Goal: Information Seeking & Learning: Learn about a topic

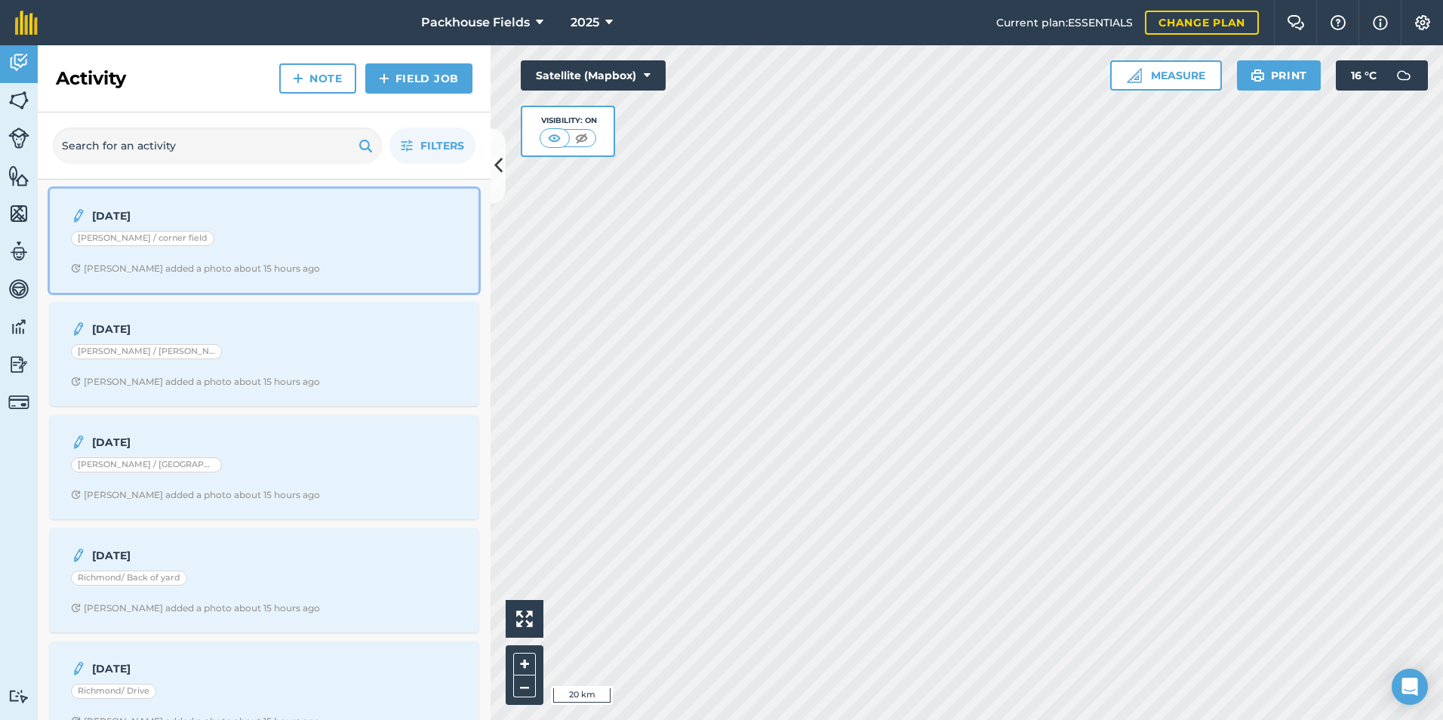
click at [214, 219] on strong "[DATE]" at bounding box center [211, 216] width 239 height 17
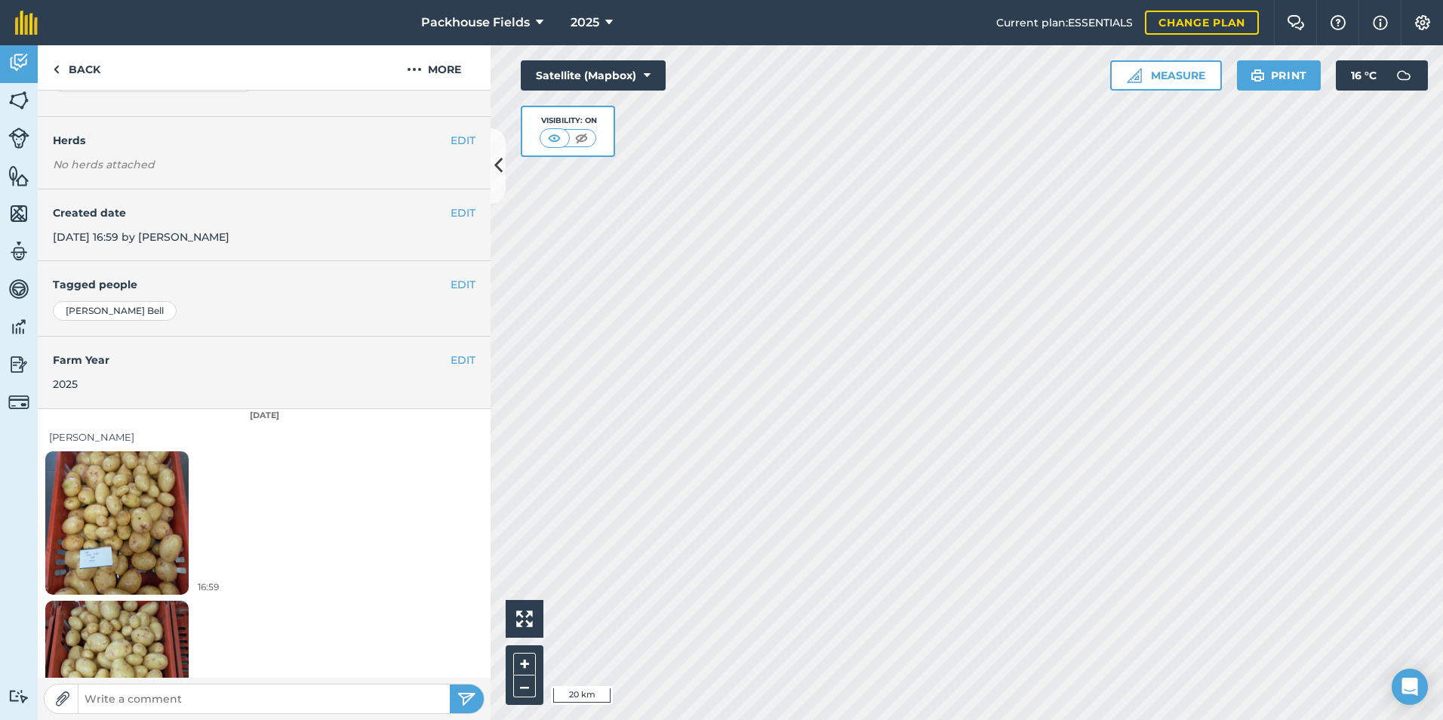
scroll to position [234, 0]
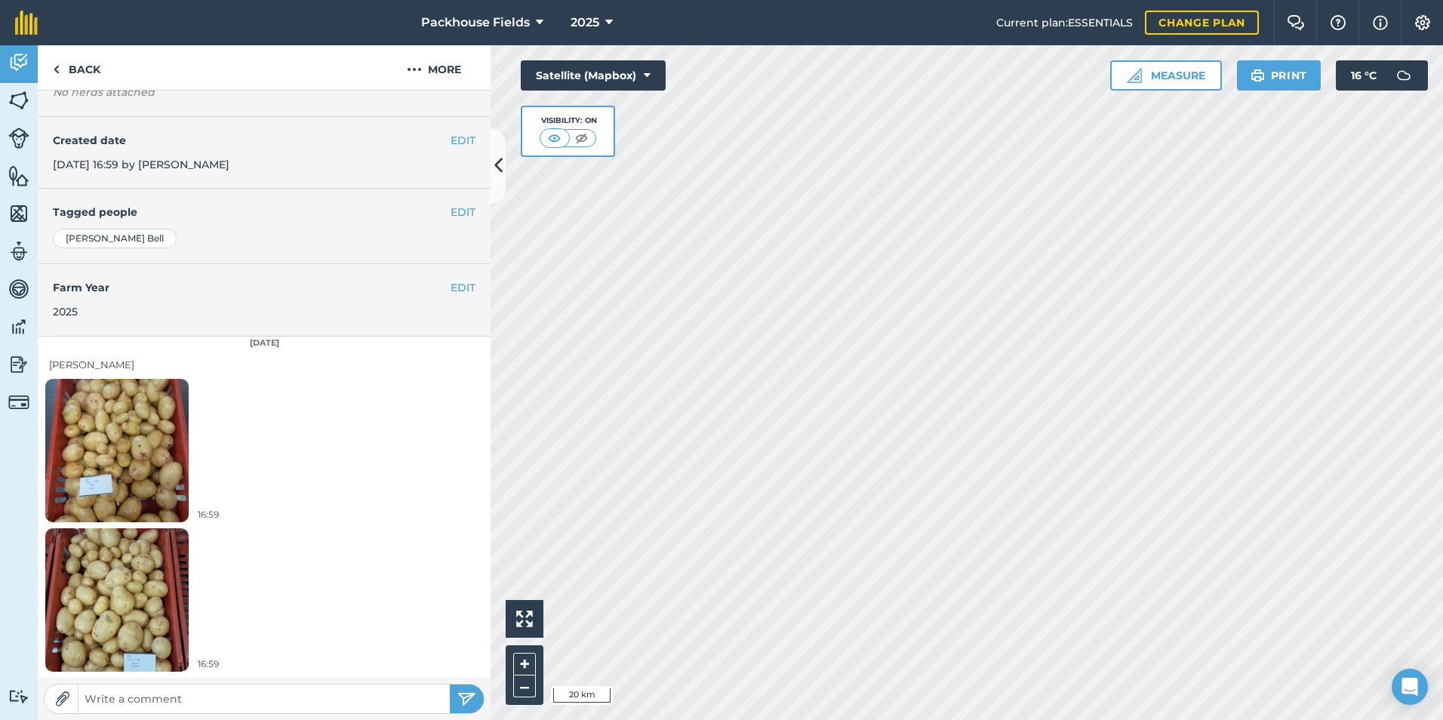
click at [151, 419] on img at bounding box center [116, 450] width 143 height 191
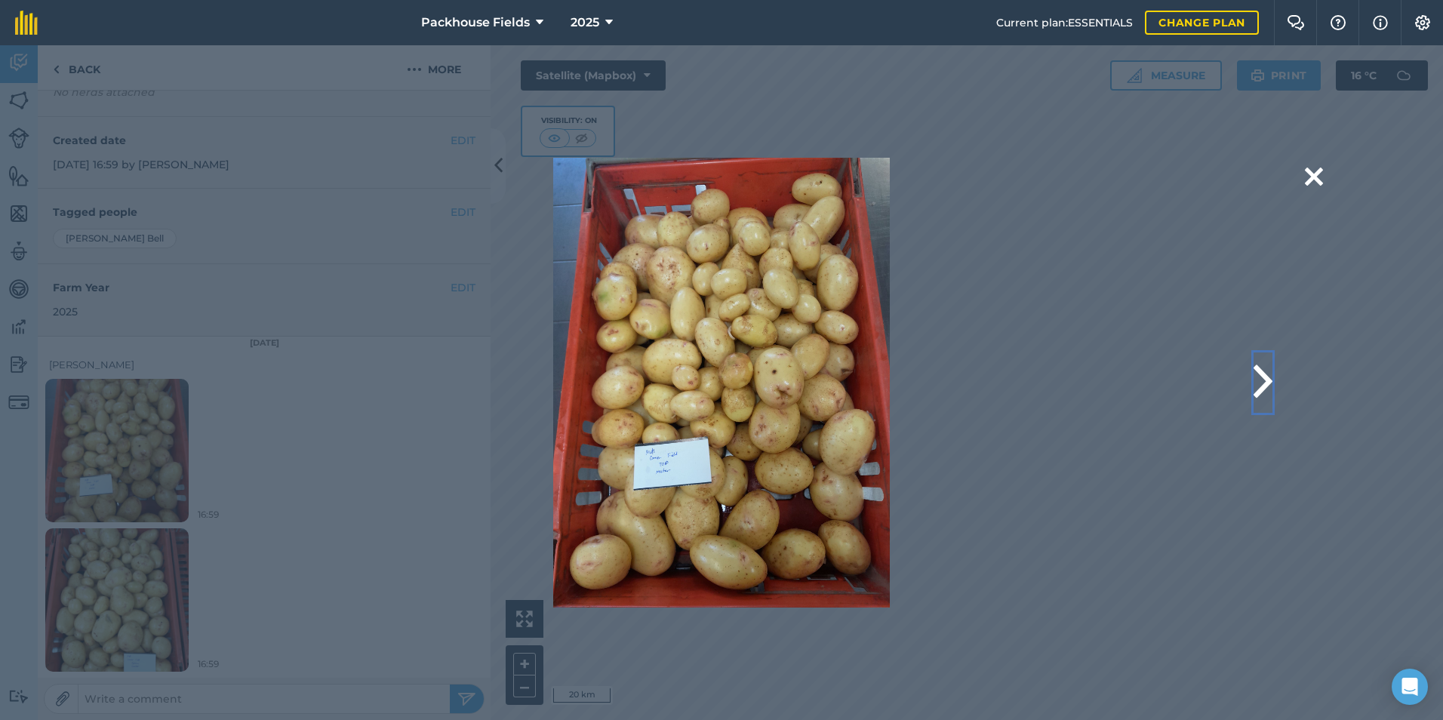
click at [1262, 379] on button at bounding box center [1263, 382] width 19 height 60
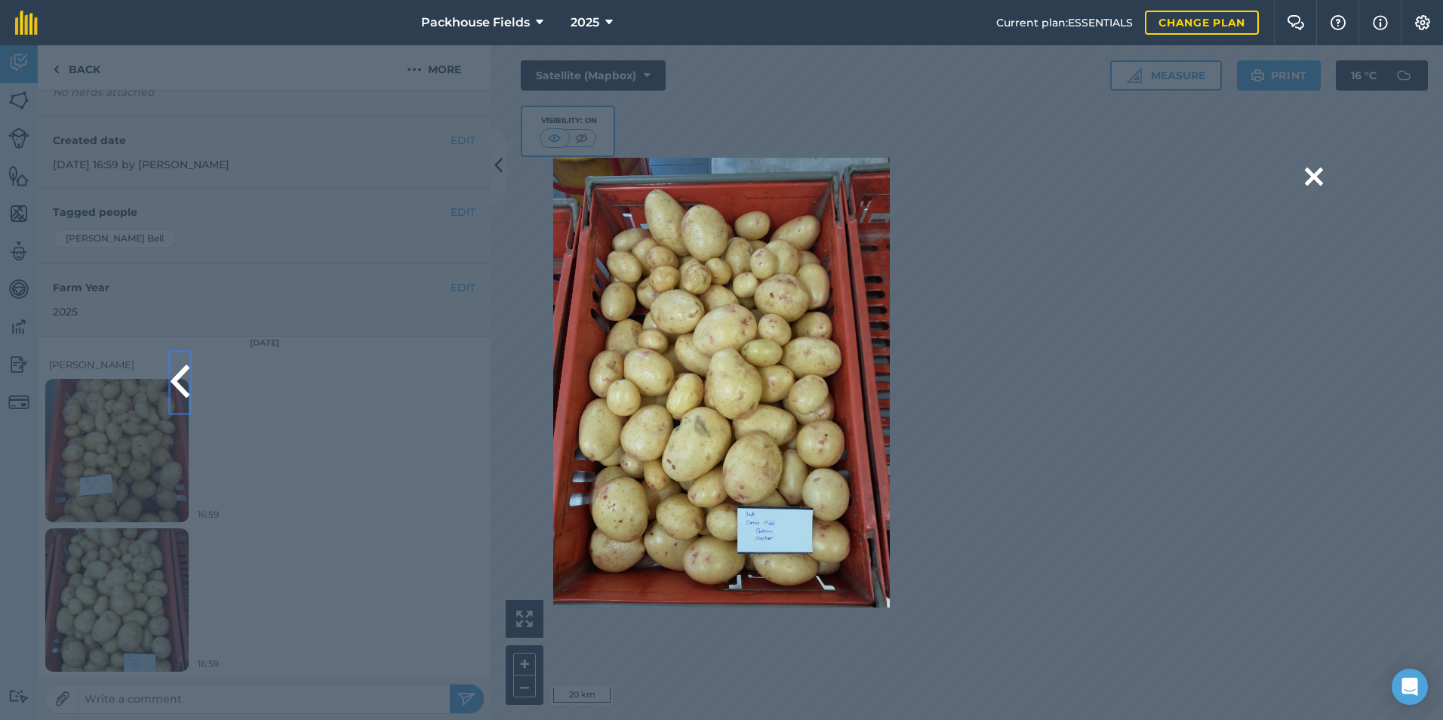
click at [183, 377] on button at bounding box center [180, 382] width 19 height 60
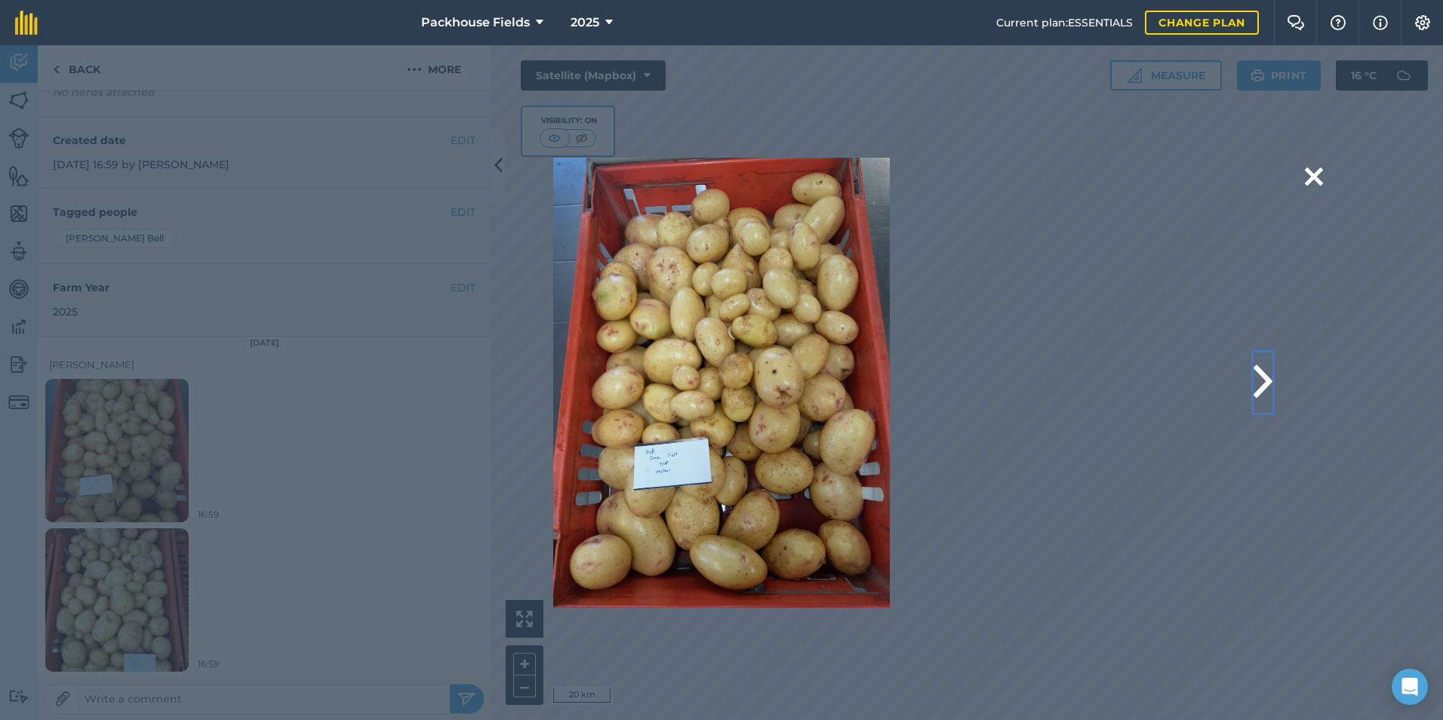
click at [1270, 394] on button at bounding box center [1263, 382] width 19 height 60
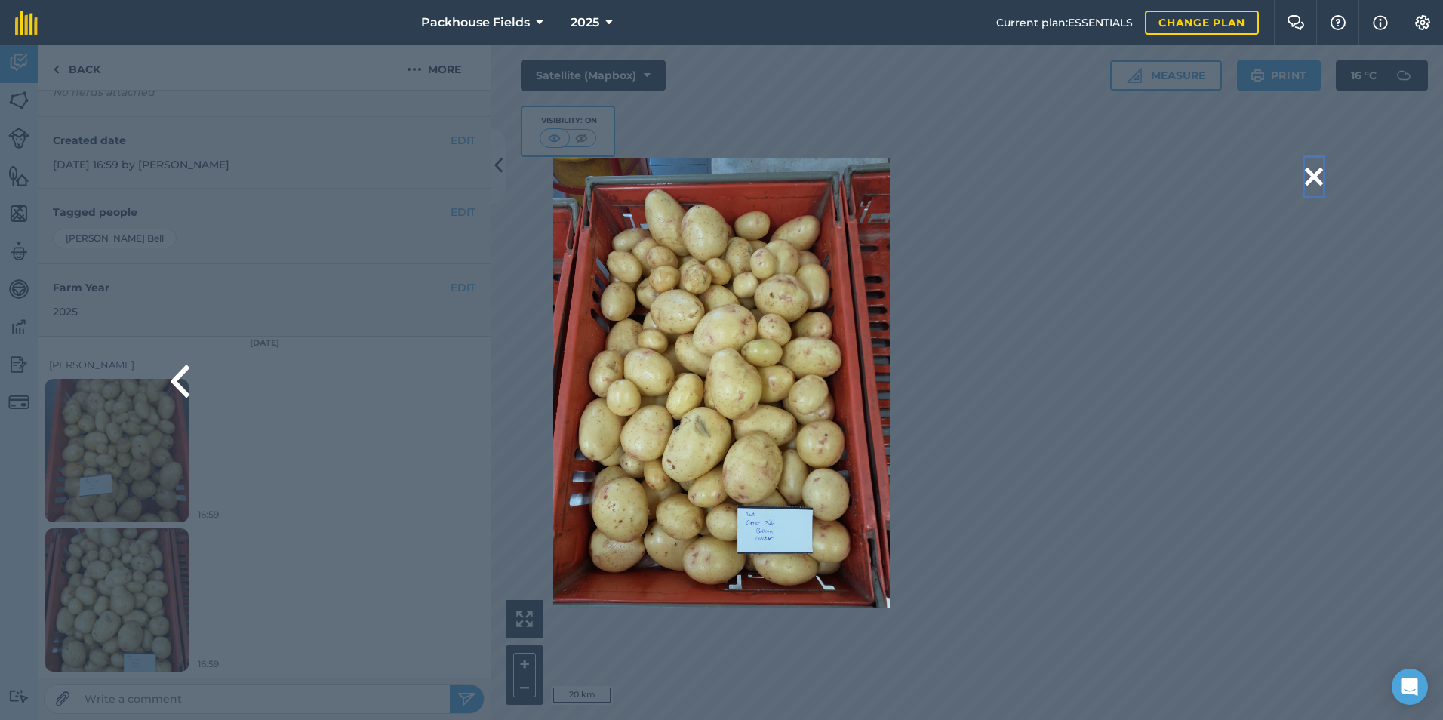
click at [1314, 178] on button at bounding box center [1314, 177] width 18 height 38
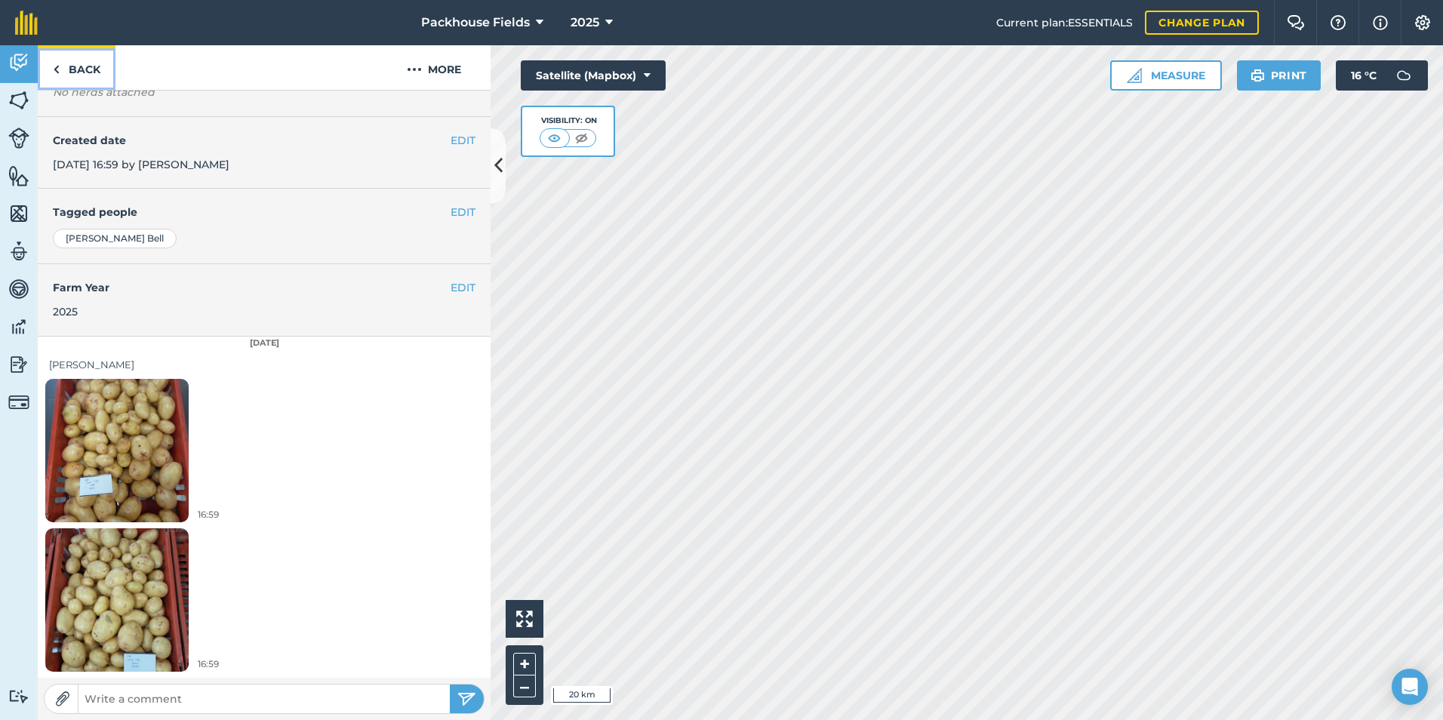
click at [72, 68] on link "Back" at bounding box center [77, 67] width 78 height 45
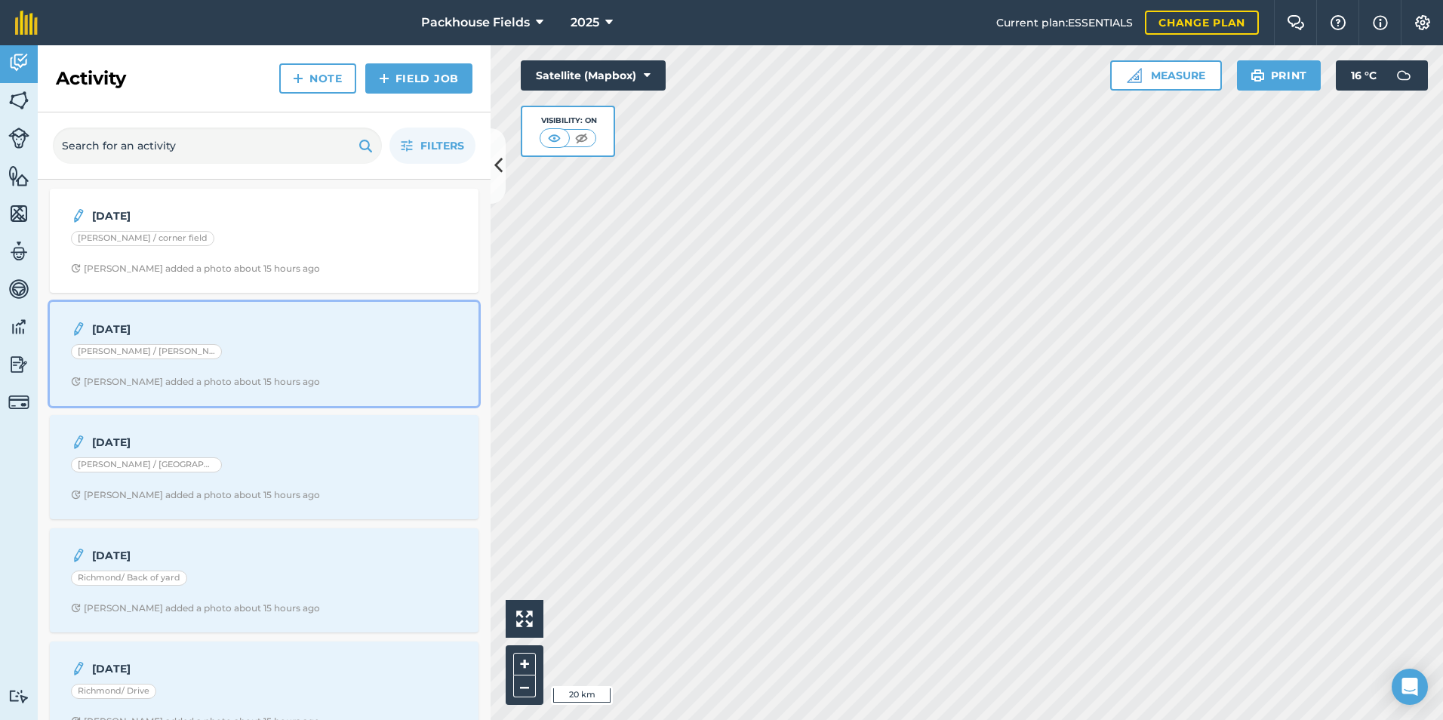
click at [260, 339] on div "[DATE] [PERSON_NAME] / [PERSON_NAME] shed [PERSON_NAME] added a photo about 15 …" at bounding box center [264, 354] width 411 height 86
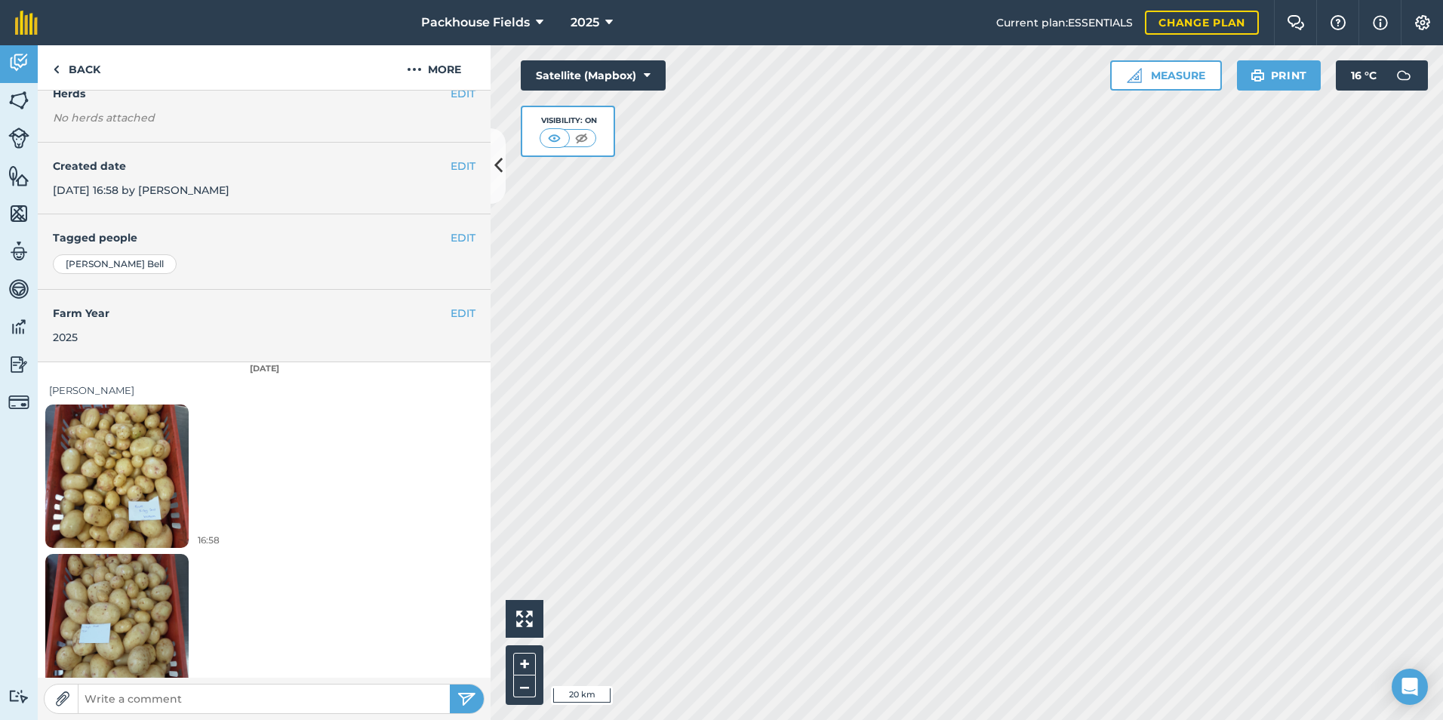
scroll to position [234, 0]
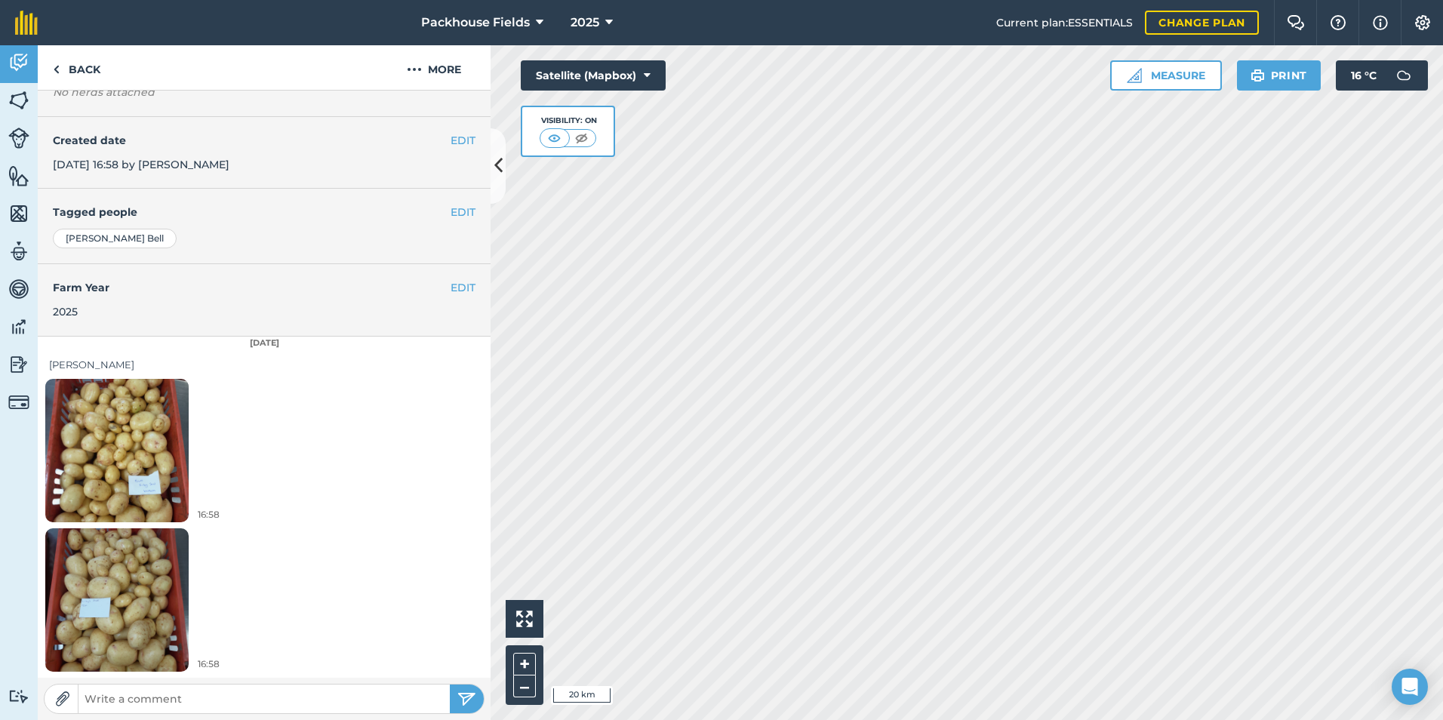
click at [165, 417] on img at bounding box center [116, 450] width 143 height 191
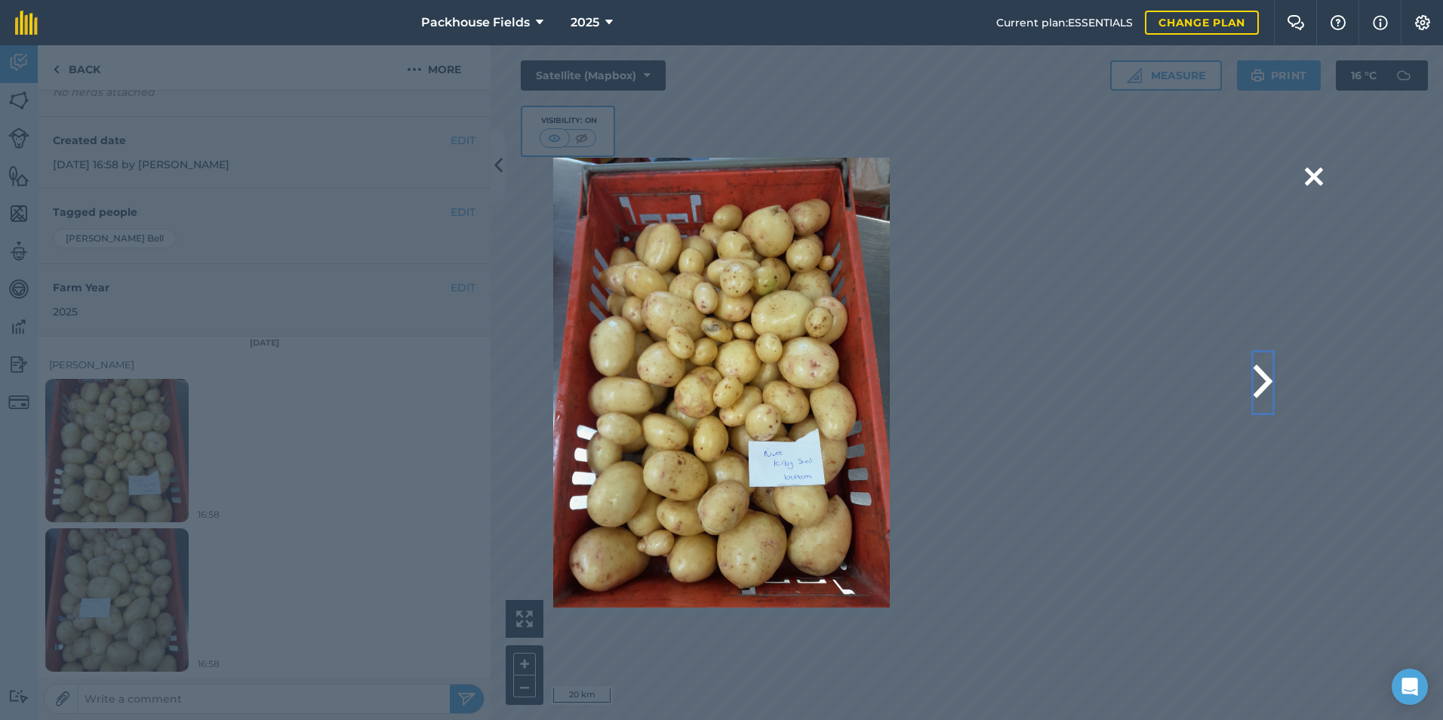
click at [1259, 379] on button at bounding box center [1263, 382] width 19 height 60
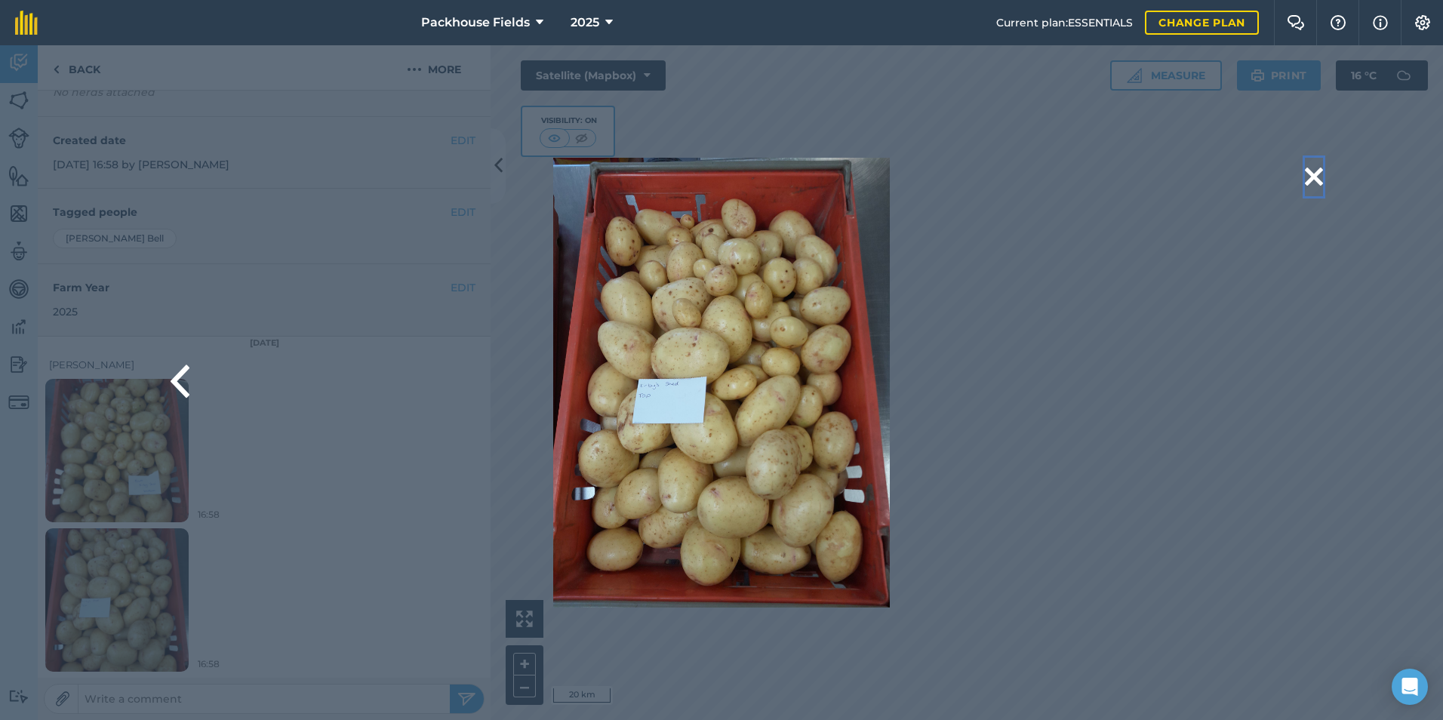
click at [1307, 182] on button at bounding box center [1314, 177] width 18 height 38
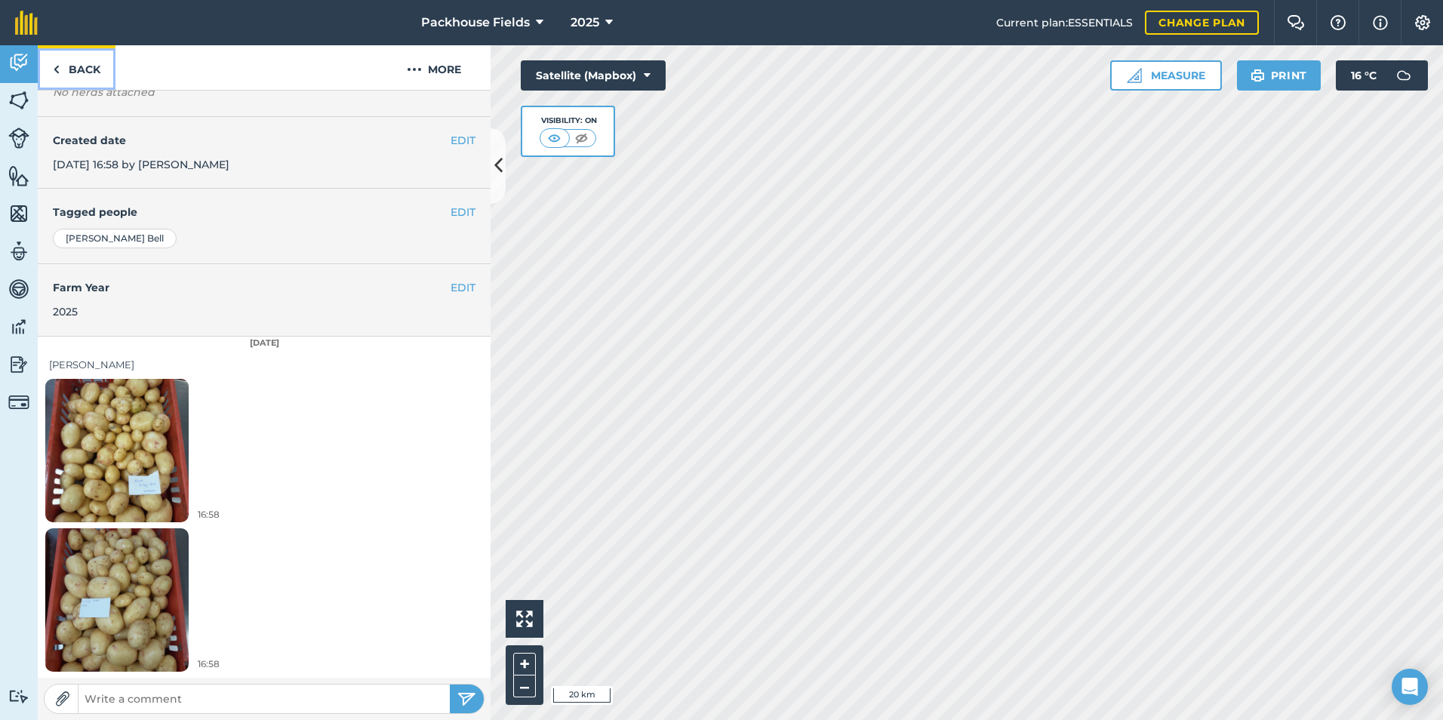
click at [85, 60] on link "Back" at bounding box center [77, 67] width 78 height 45
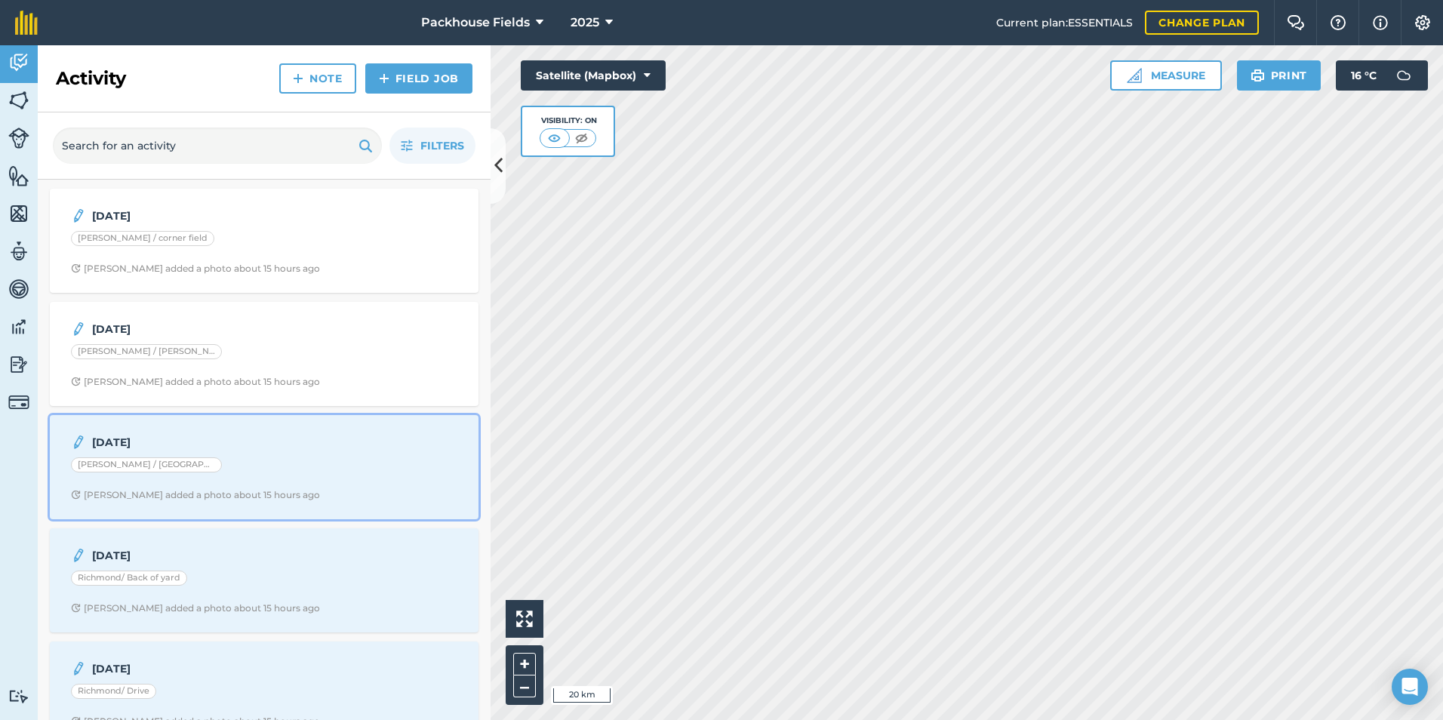
click at [228, 463] on div "[PERSON_NAME] / [GEOGRAPHIC_DATA] home" at bounding box center [264, 467] width 386 height 20
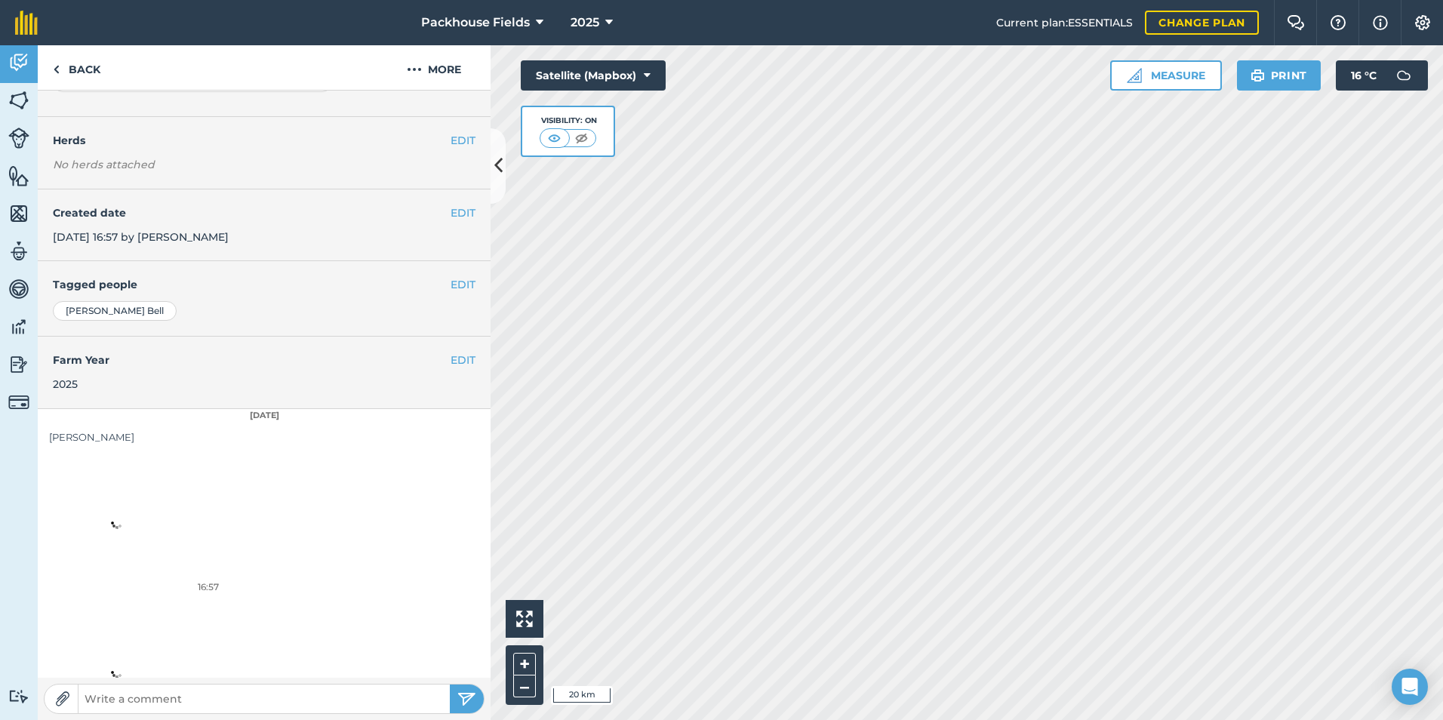
scroll to position [234, 0]
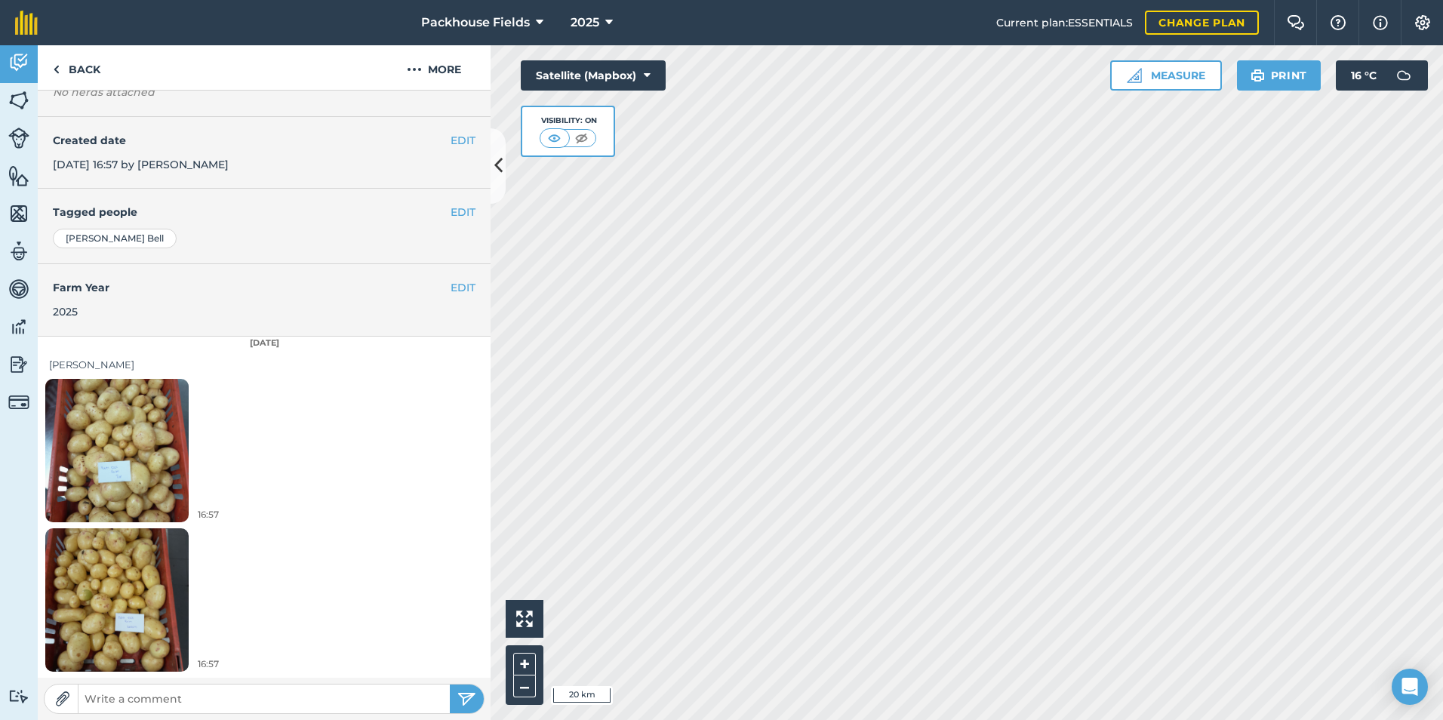
click at [148, 445] on img at bounding box center [116, 450] width 143 height 191
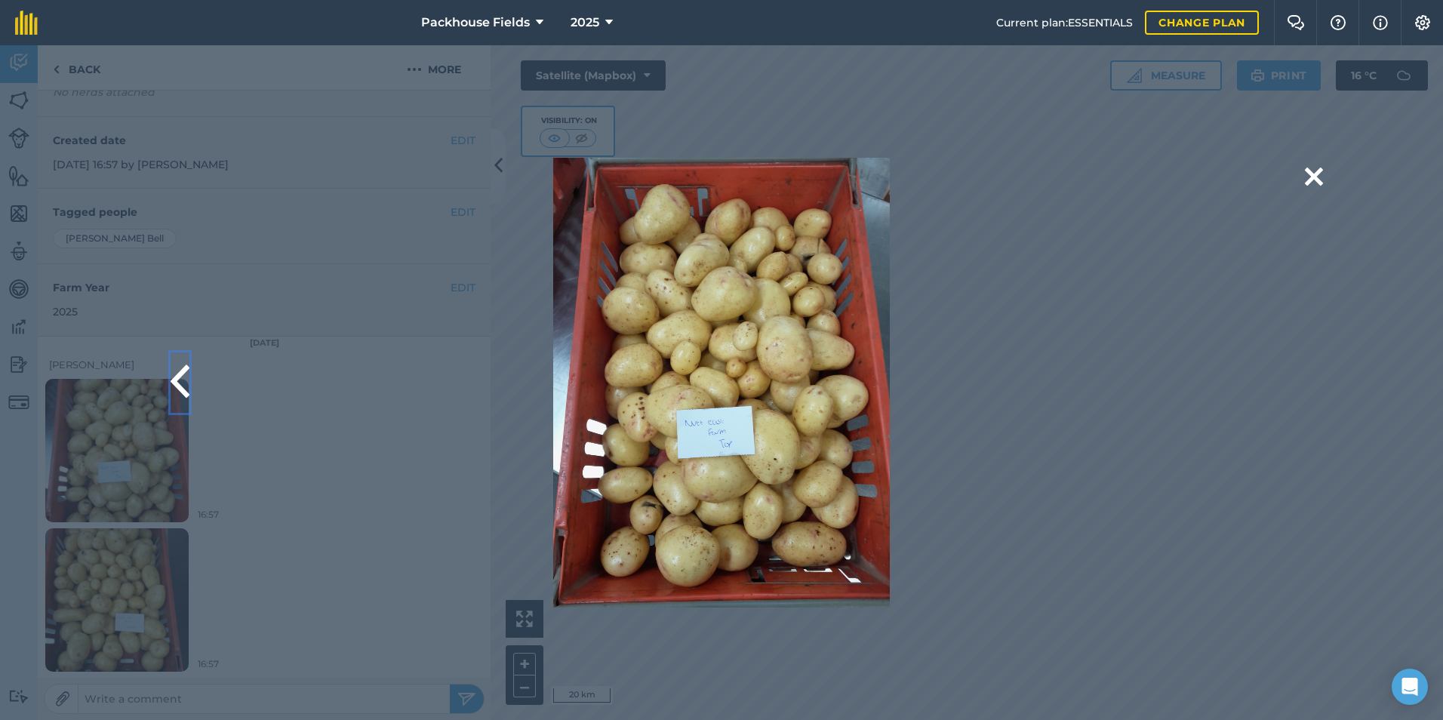
click at [176, 380] on button at bounding box center [180, 382] width 19 height 60
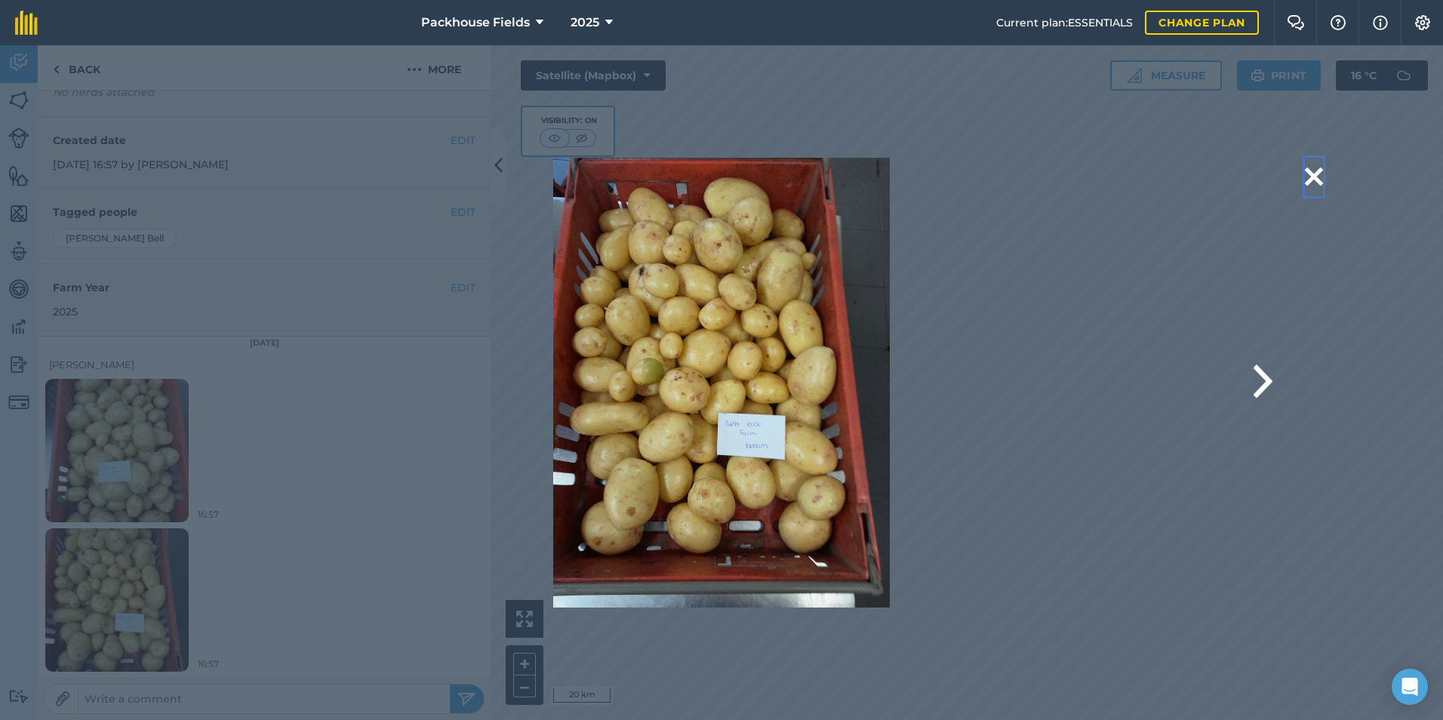
click at [1321, 175] on button at bounding box center [1314, 177] width 18 height 38
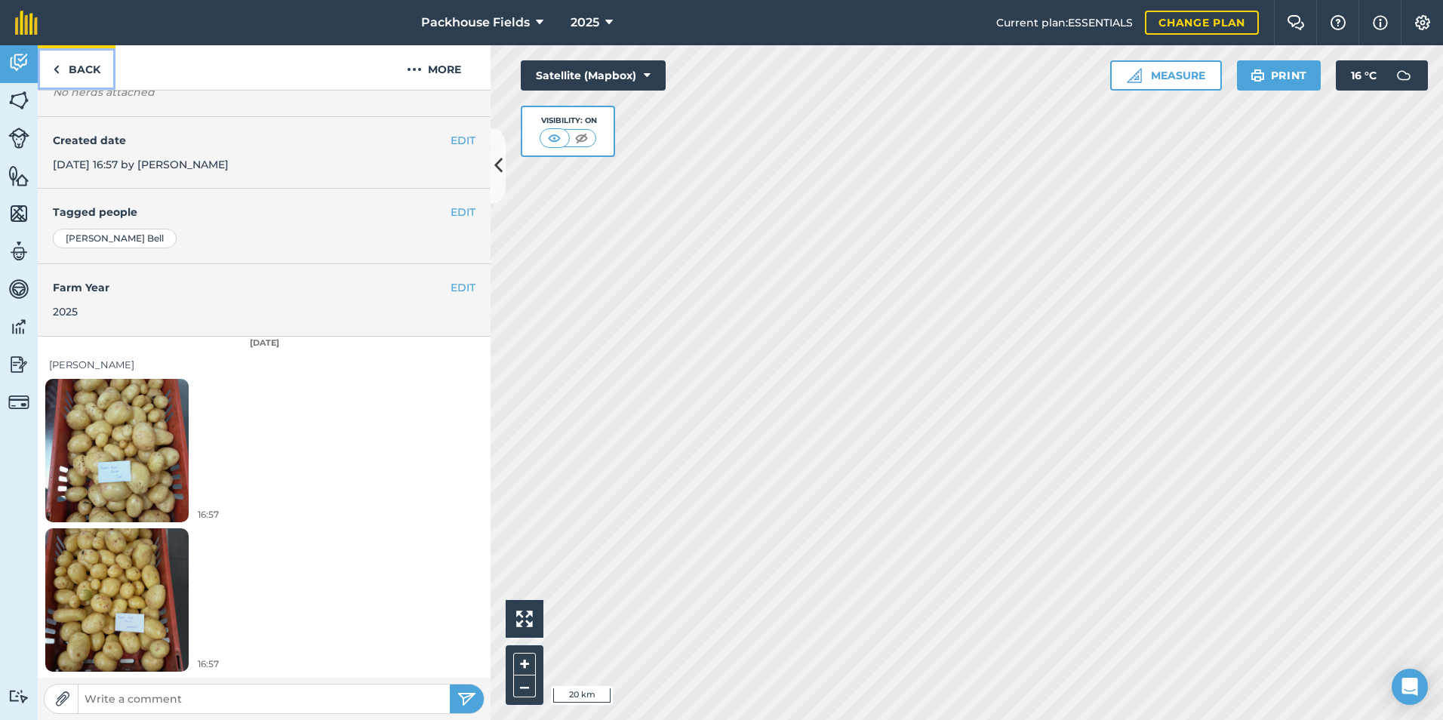
click at [76, 67] on link "Back" at bounding box center [77, 67] width 78 height 45
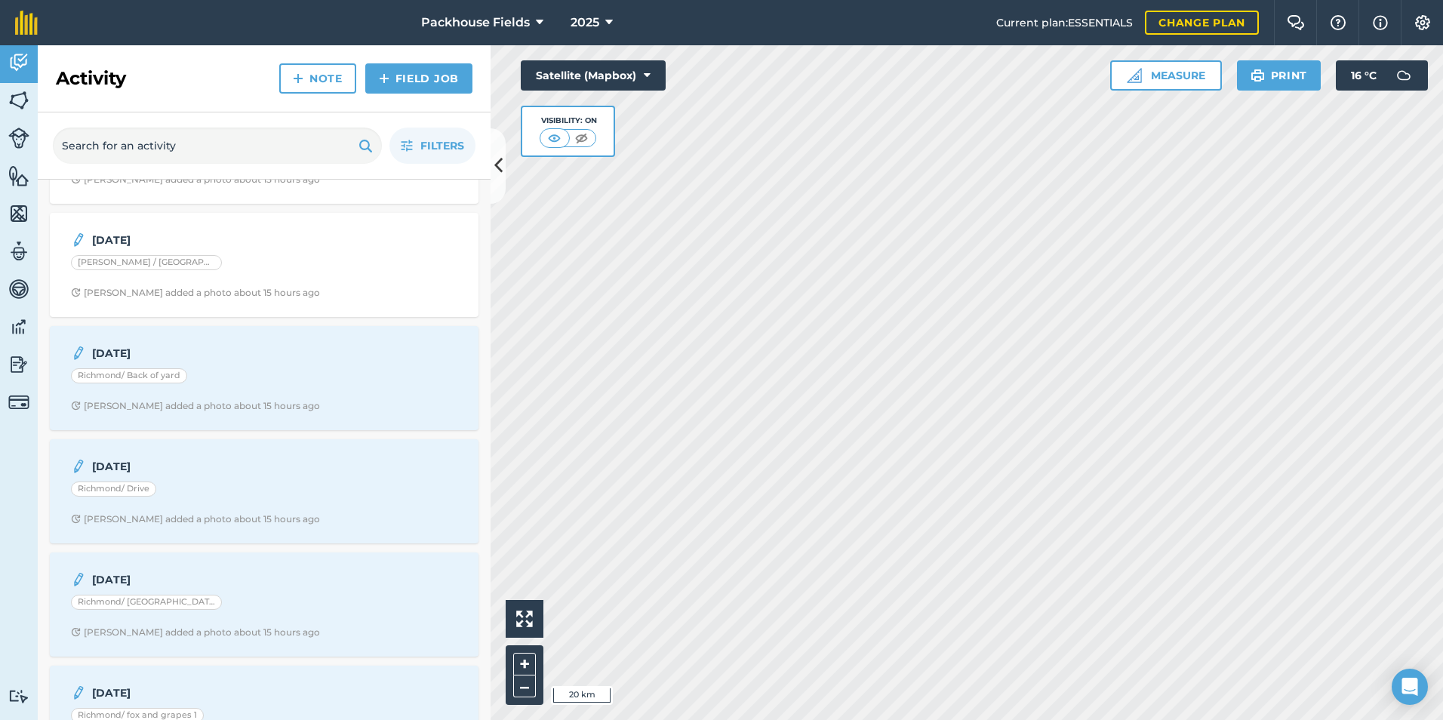
scroll to position [226, 0]
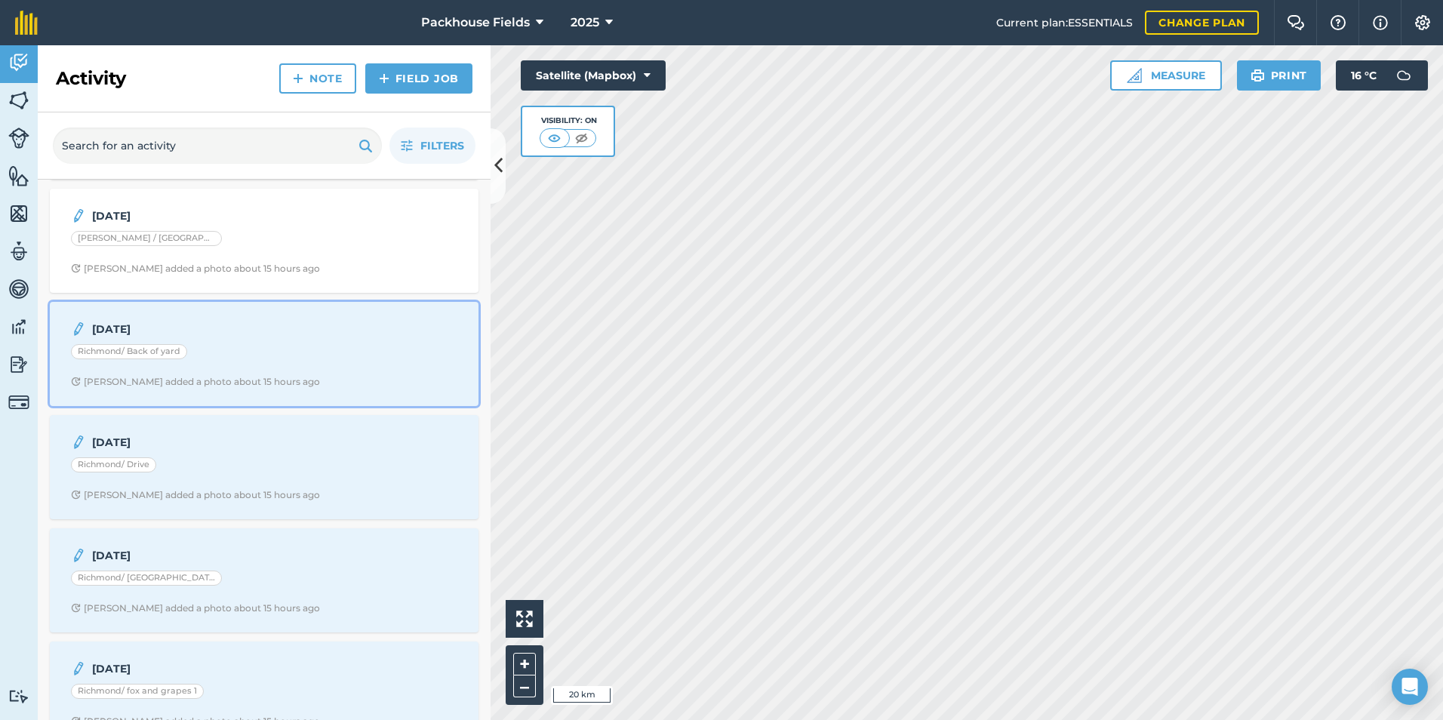
click at [290, 374] on div "[DATE] Richmond/ Back of yard [PERSON_NAME] added a photo about 15 hours ago" at bounding box center [264, 354] width 411 height 86
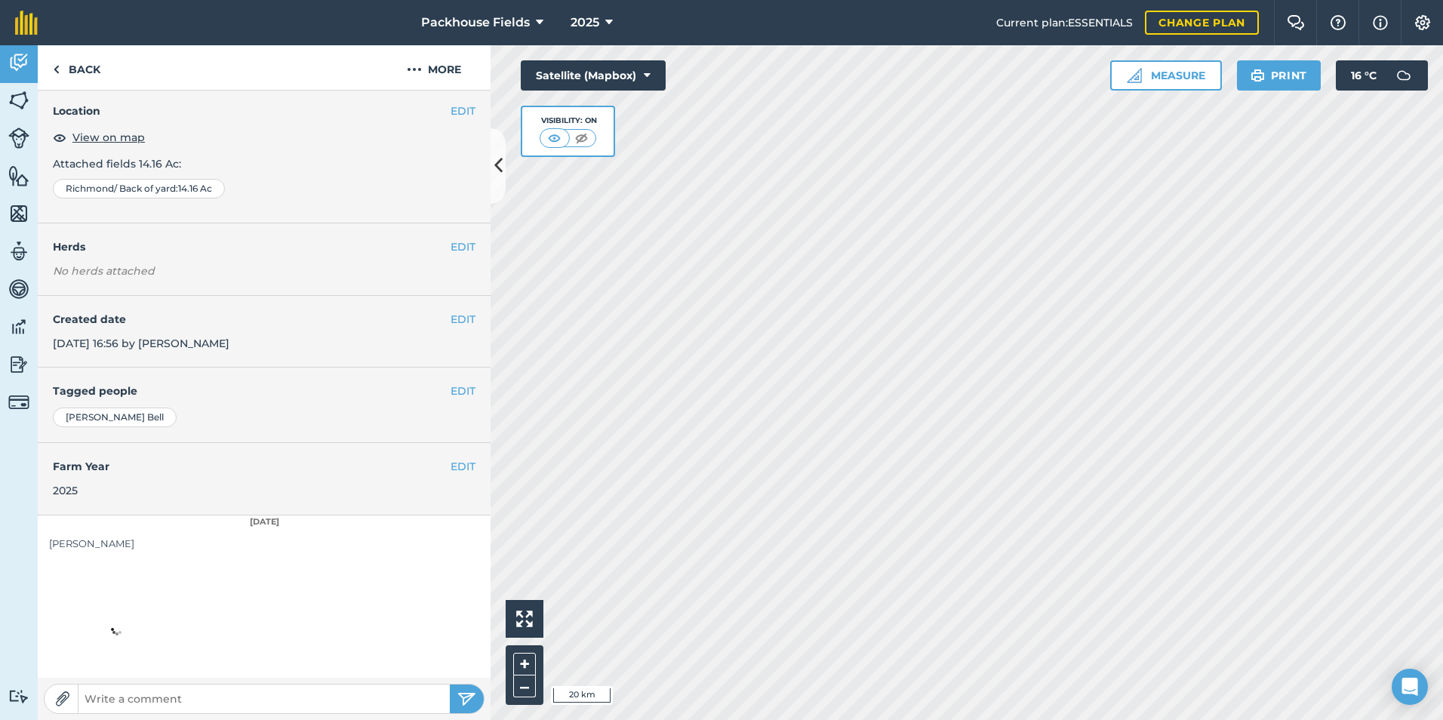
scroll to position [85, 0]
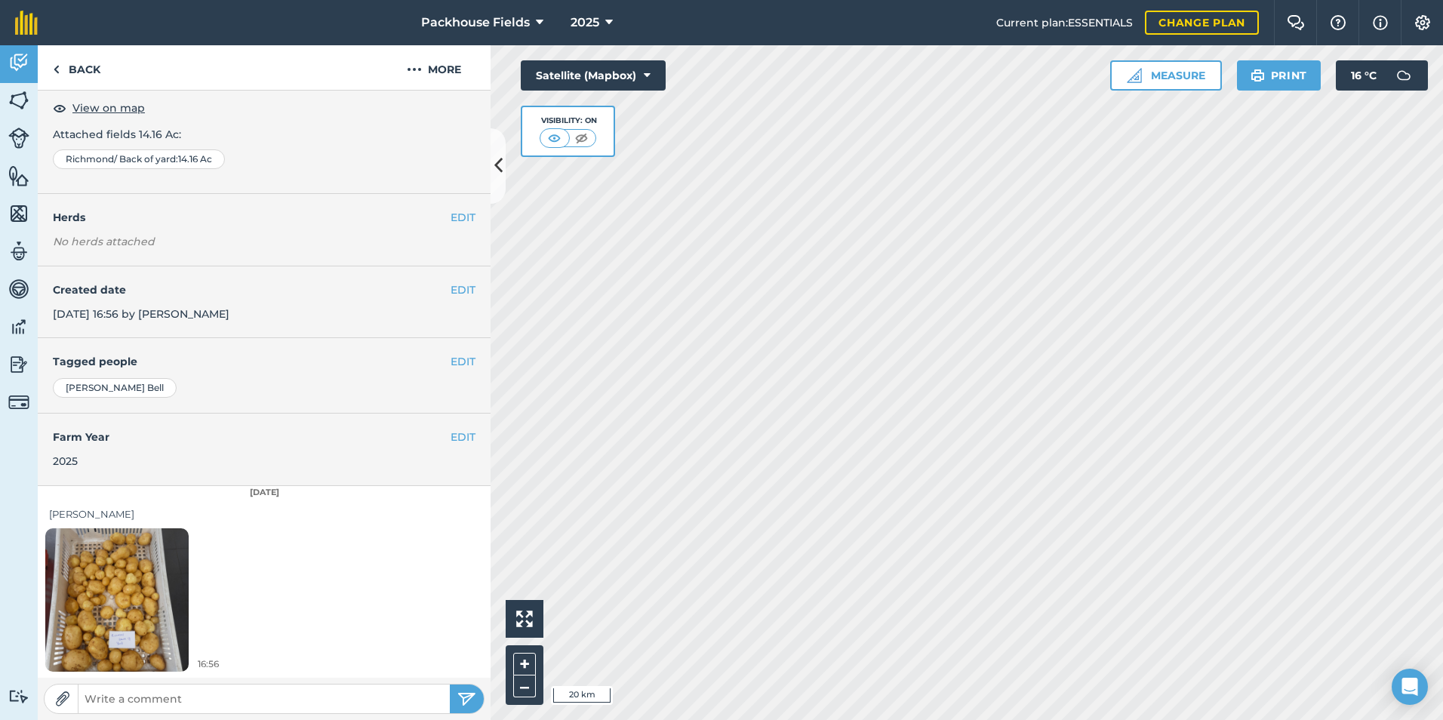
click at [120, 569] on img at bounding box center [116, 599] width 143 height 191
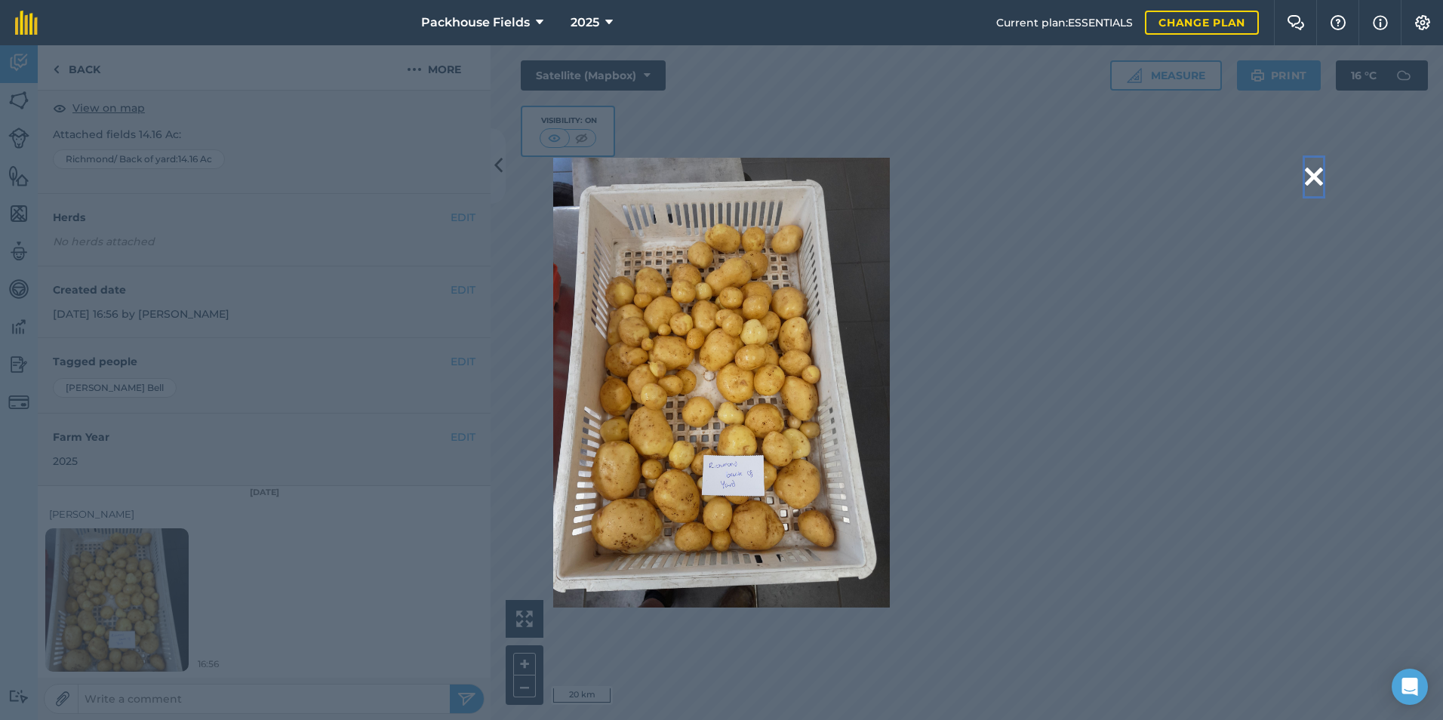
click at [1315, 176] on button at bounding box center [1314, 177] width 18 height 38
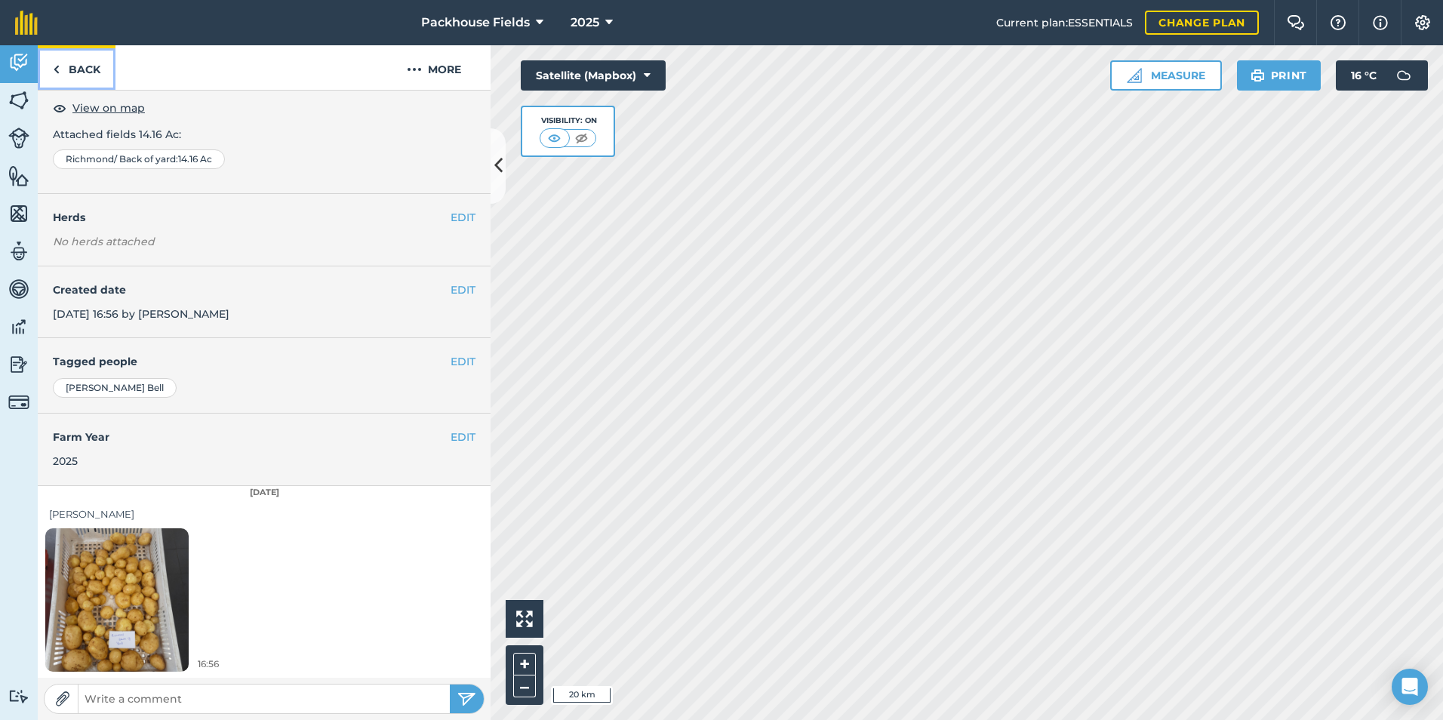
click at [72, 71] on link "Back" at bounding box center [77, 67] width 78 height 45
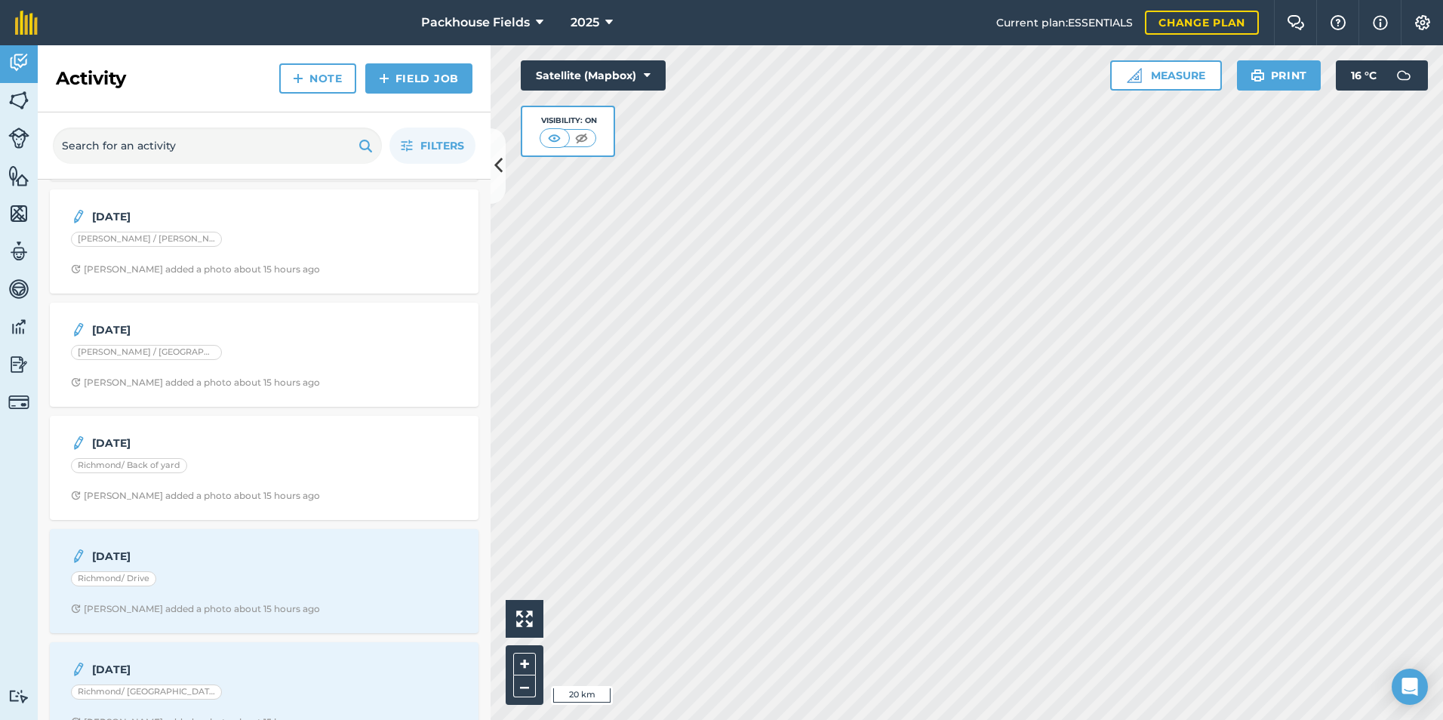
scroll to position [302, 0]
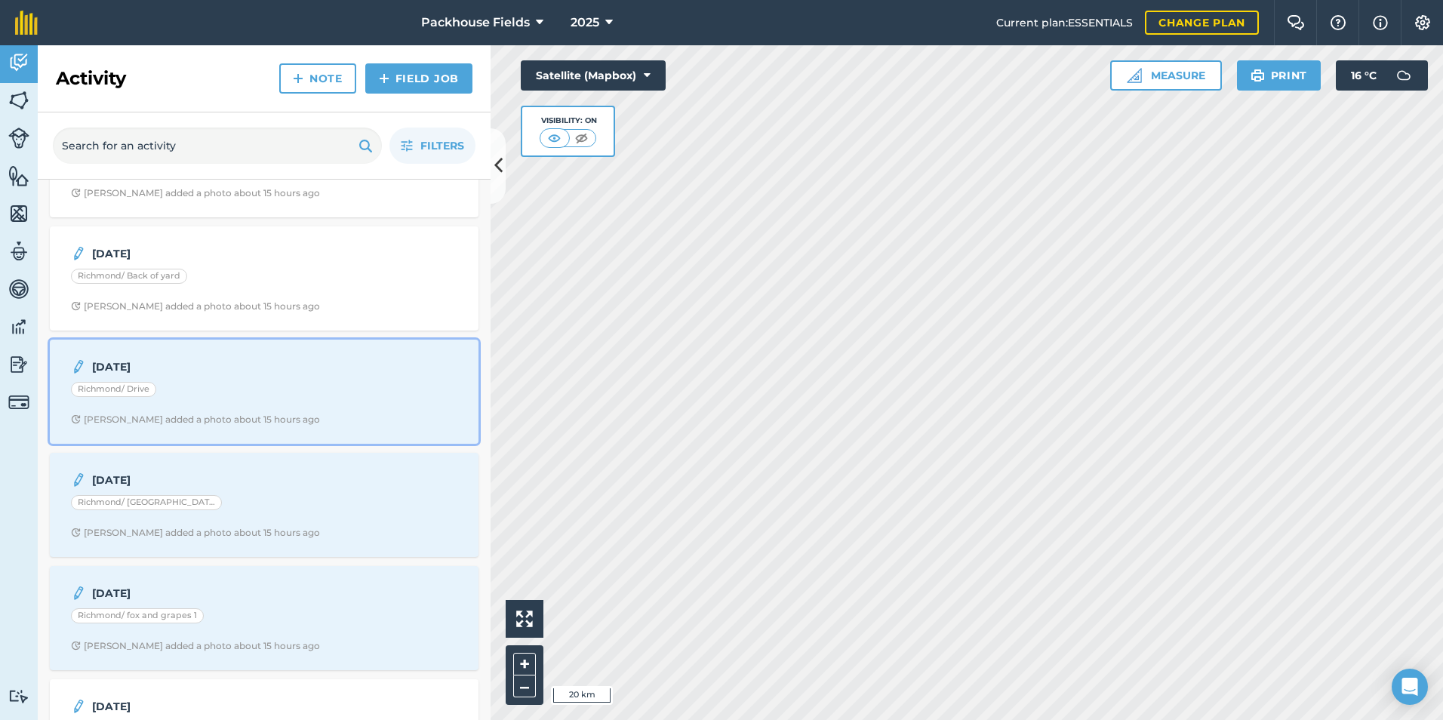
click at [195, 389] on div "Richmond/ Drive" at bounding box center [264, 392] width 386 height 20
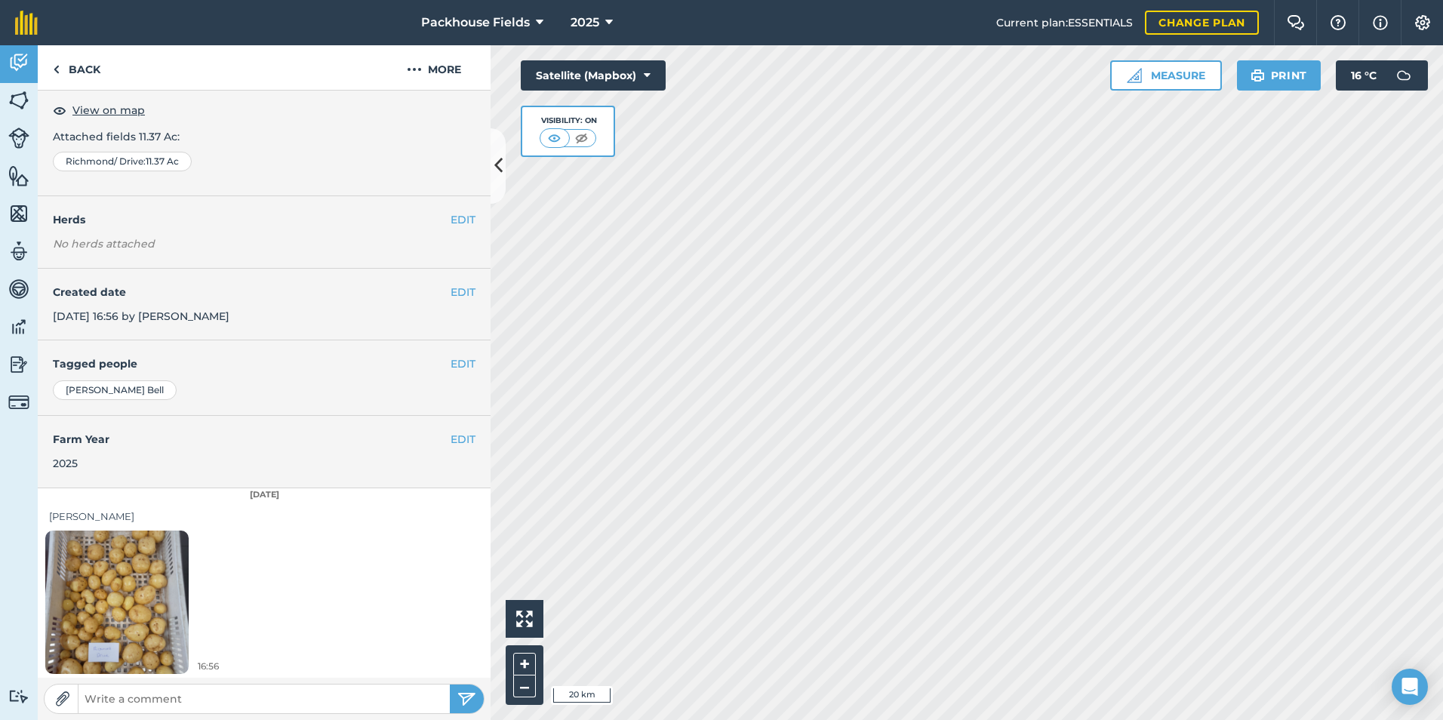
scroll to position [85, 0]
click at [132, 583] on img at bounding box center [116, 599] width 143 height 191
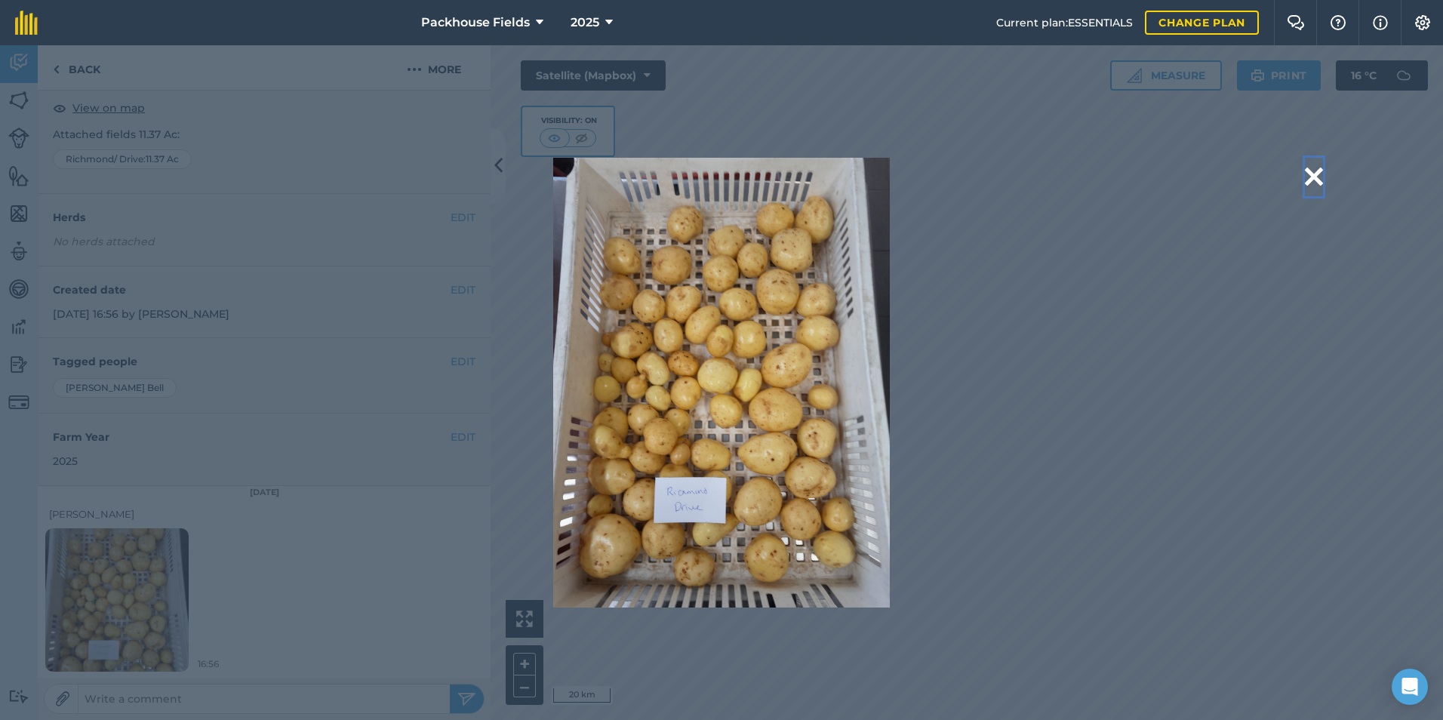
click at [1312, 174] on button at bounding box center [1314, 177] width 18 height 38
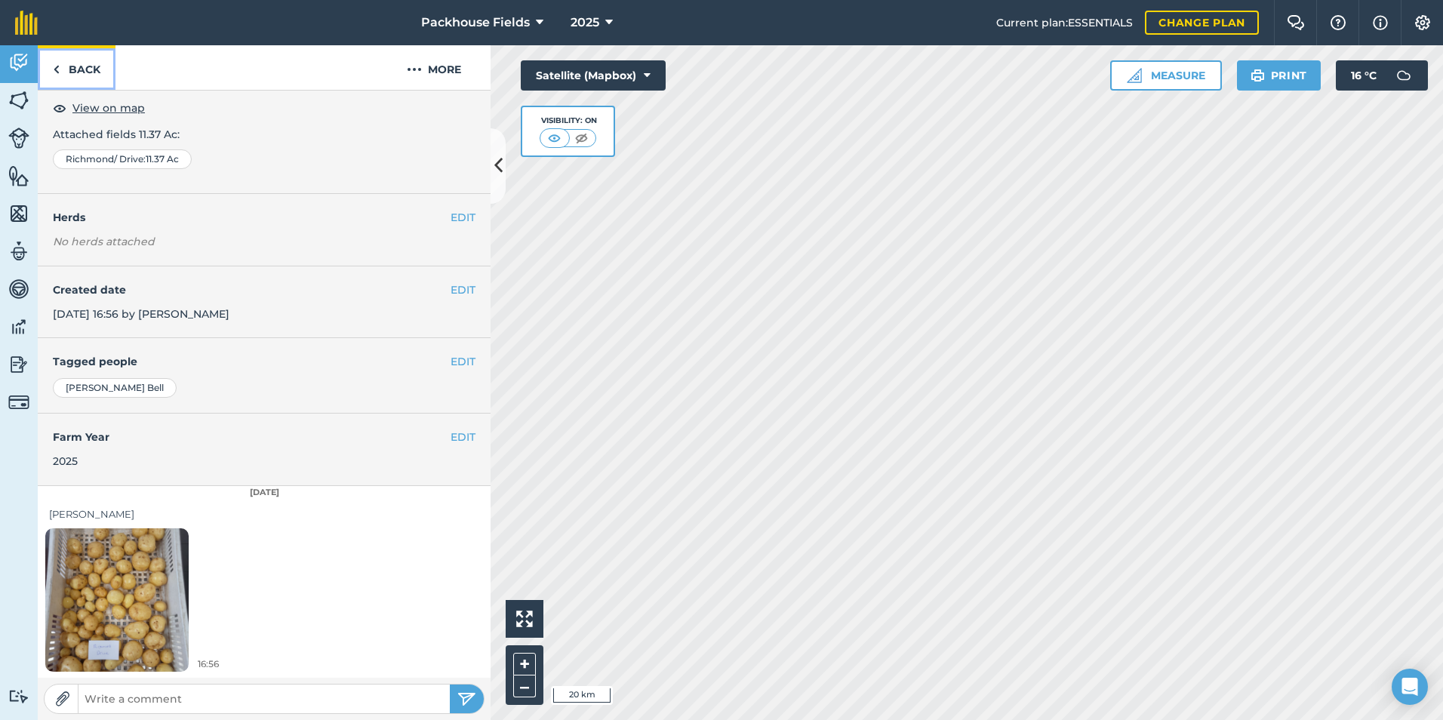
click at [61, 66] on link "Back" at bounding box center [77, 67] width 78 height 45
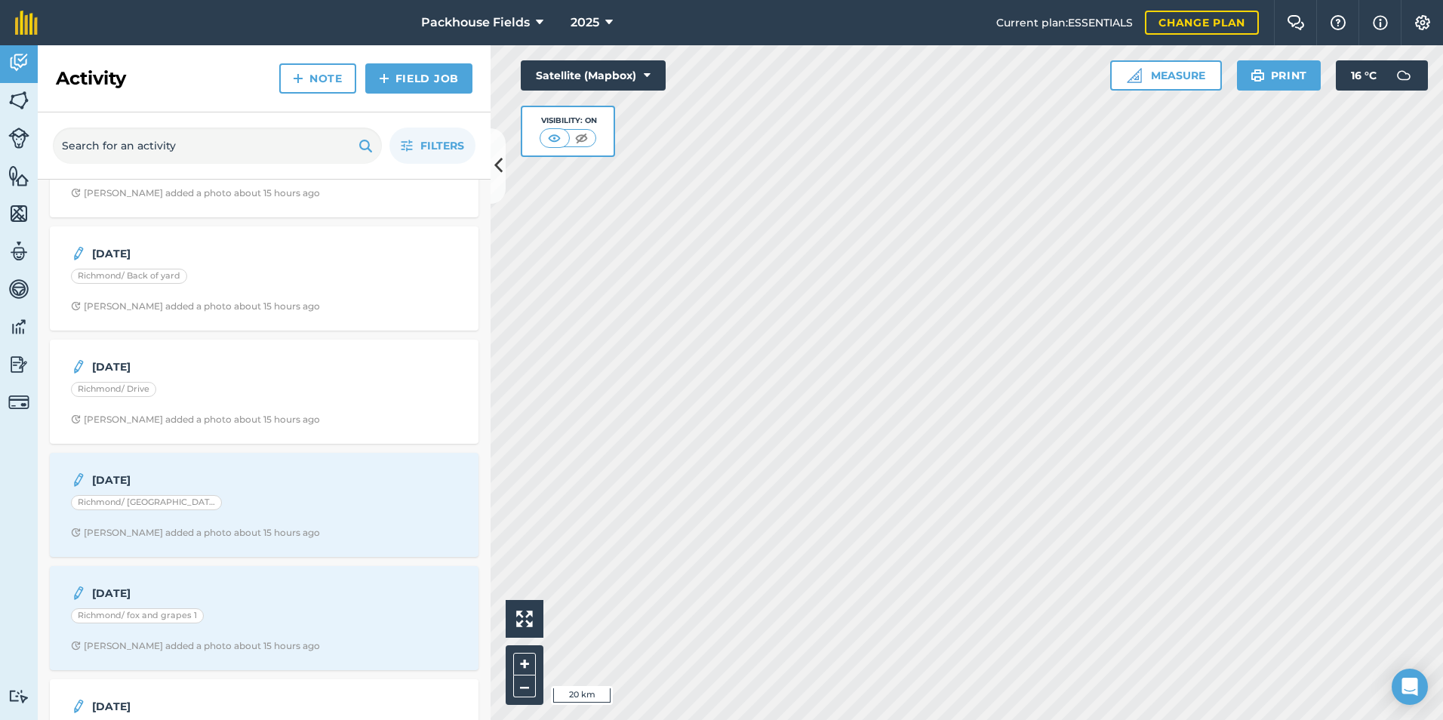
scroll to position [453, 0]
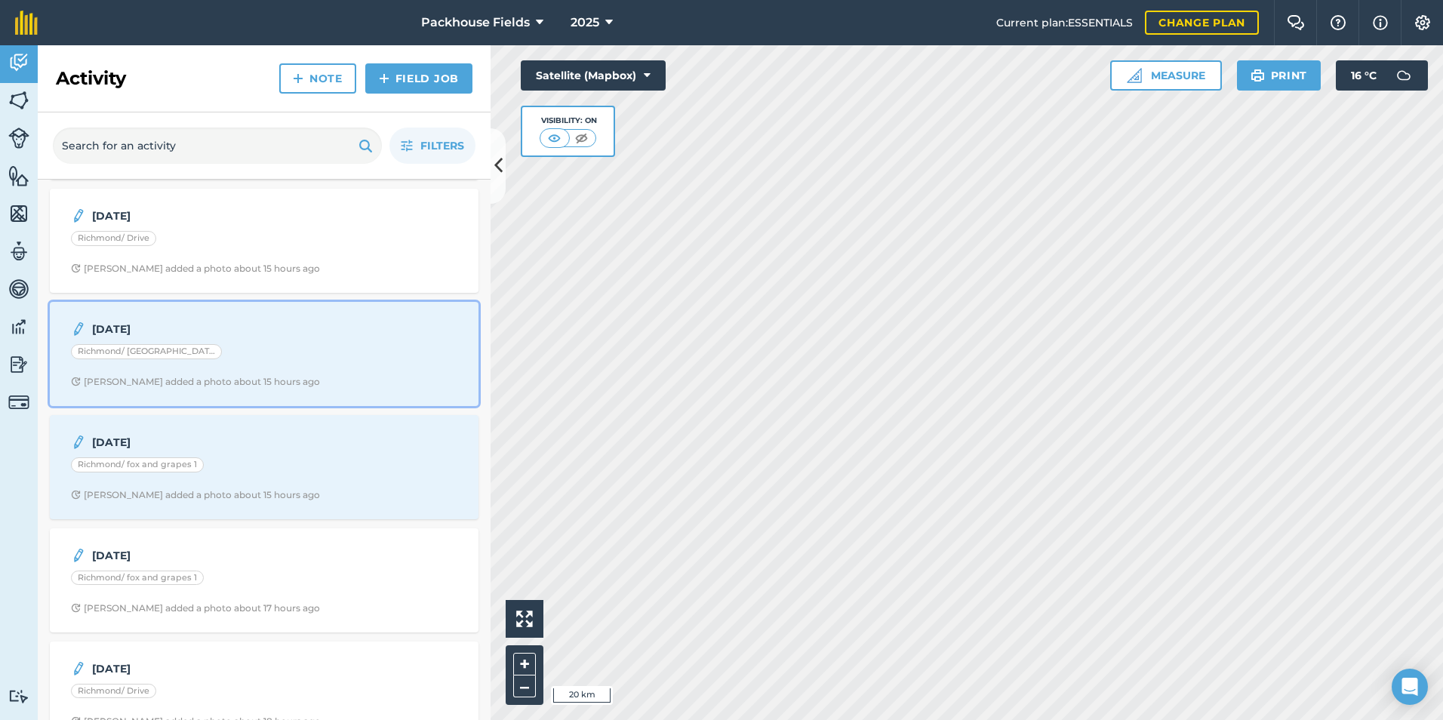
click at [177, 337] on strong "[DATE]" at bounding box center [211, 329] width 239 height 17
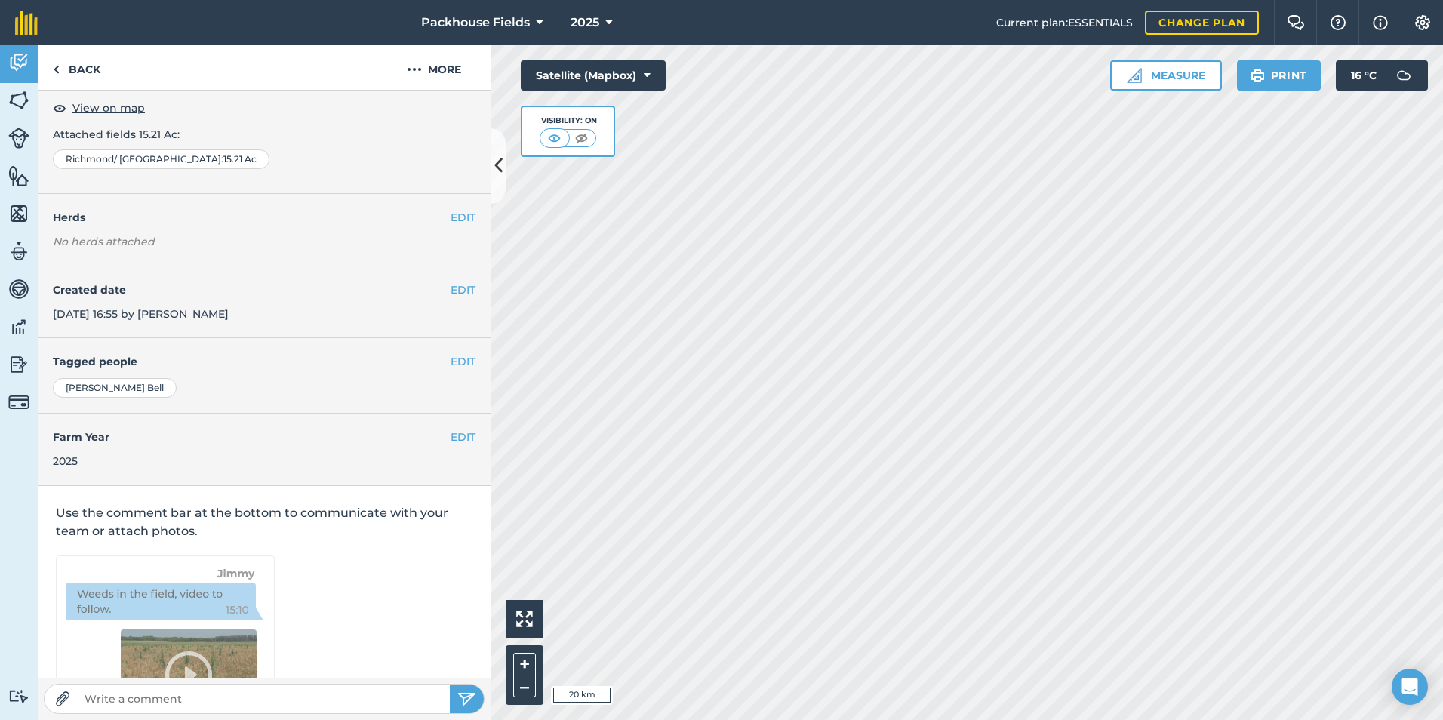
scroll to position [85, 0]
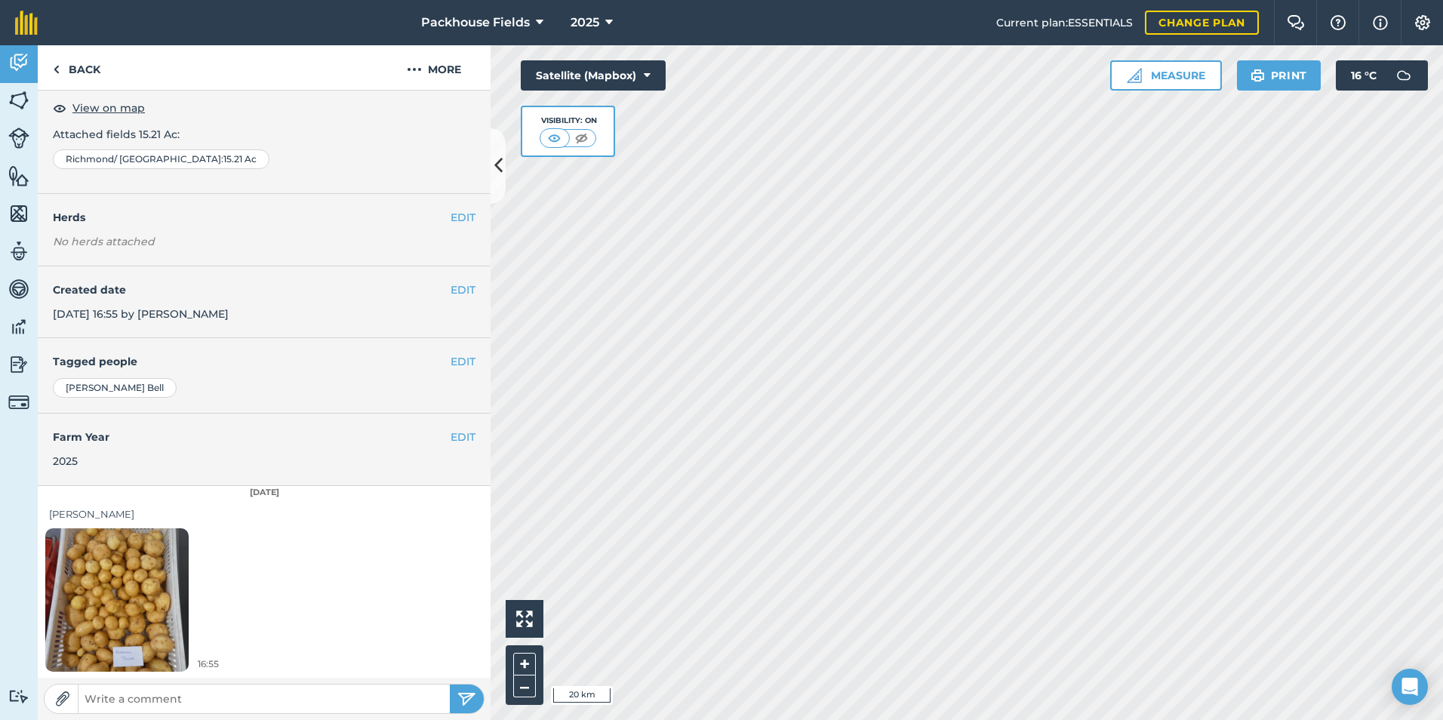
click at [162, 531] on img at bounding box center [116, 599] width 143 height 191
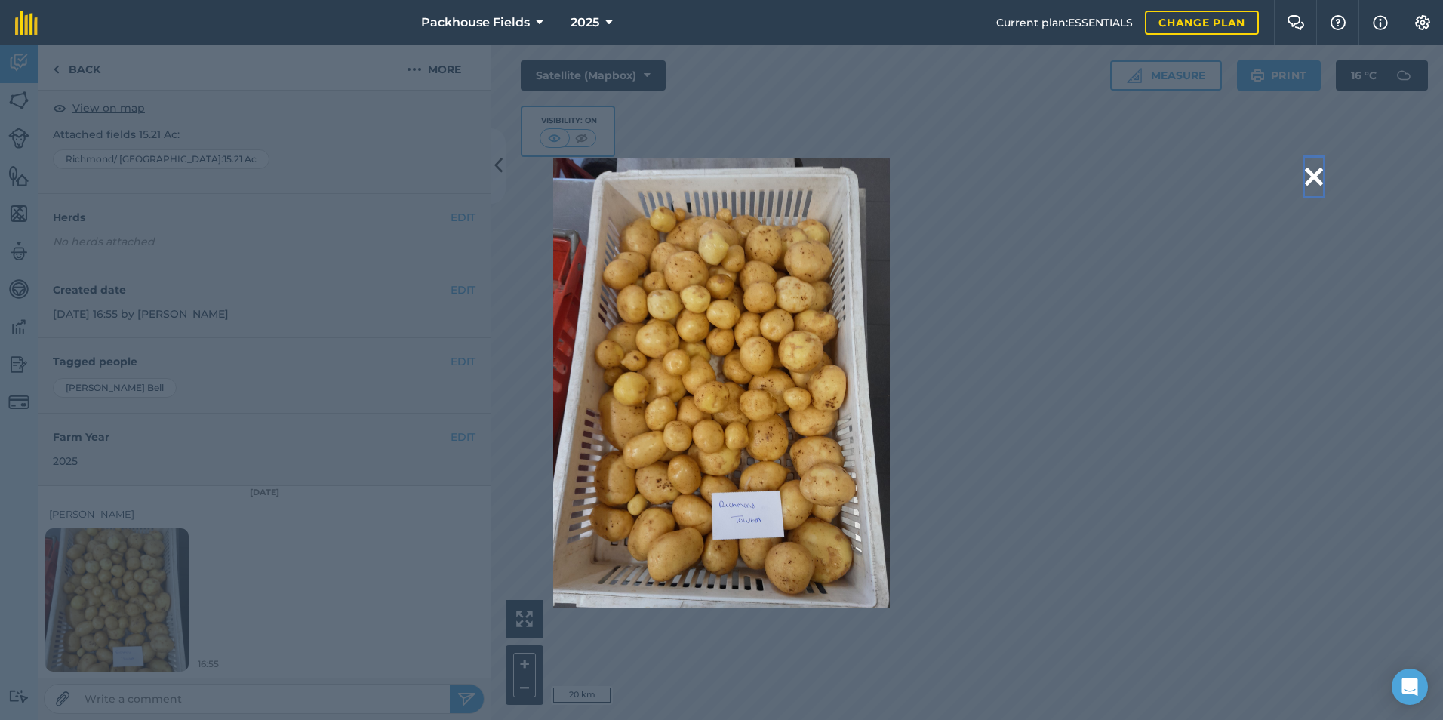
click at [1315, 174] on button at bounding box center [1314, 177] width 18 height 38
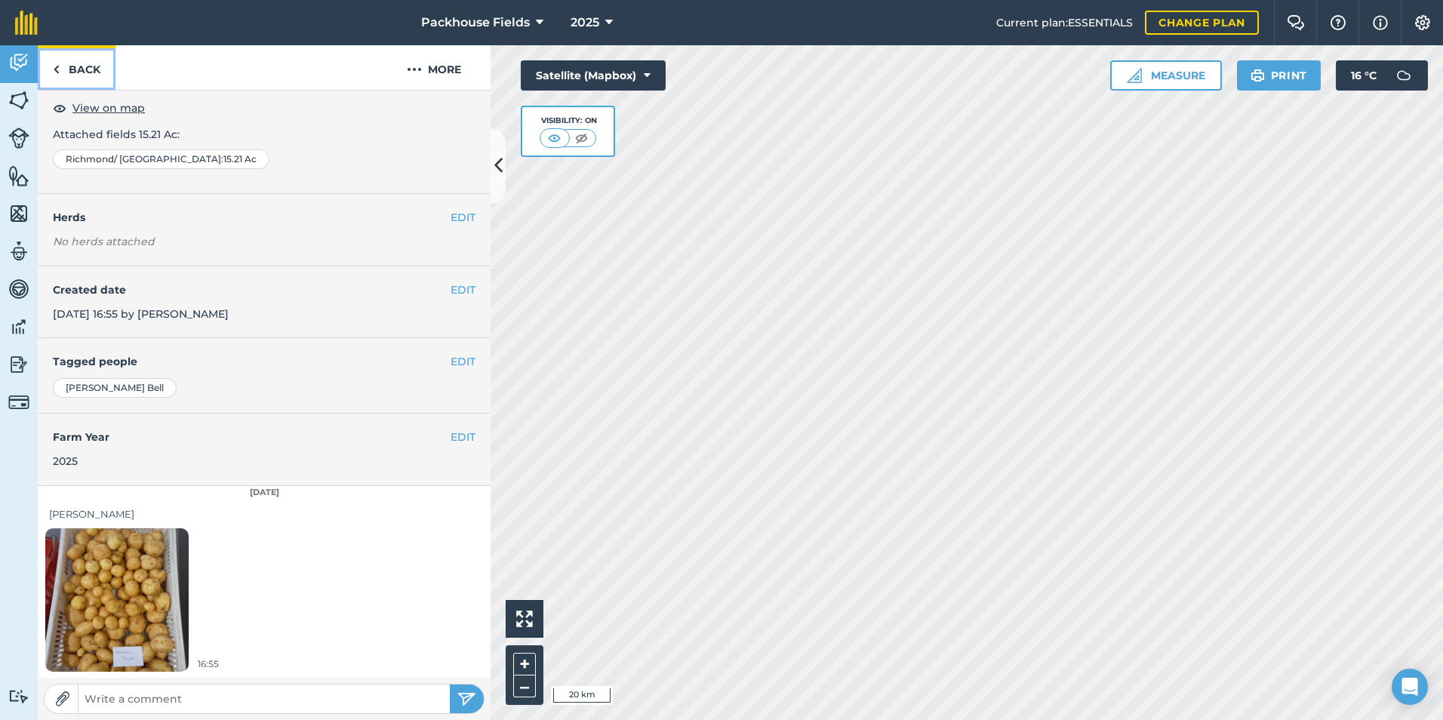
click at [70, 66] on link "Back" at bounding box center [77, 67] width 78 height 45
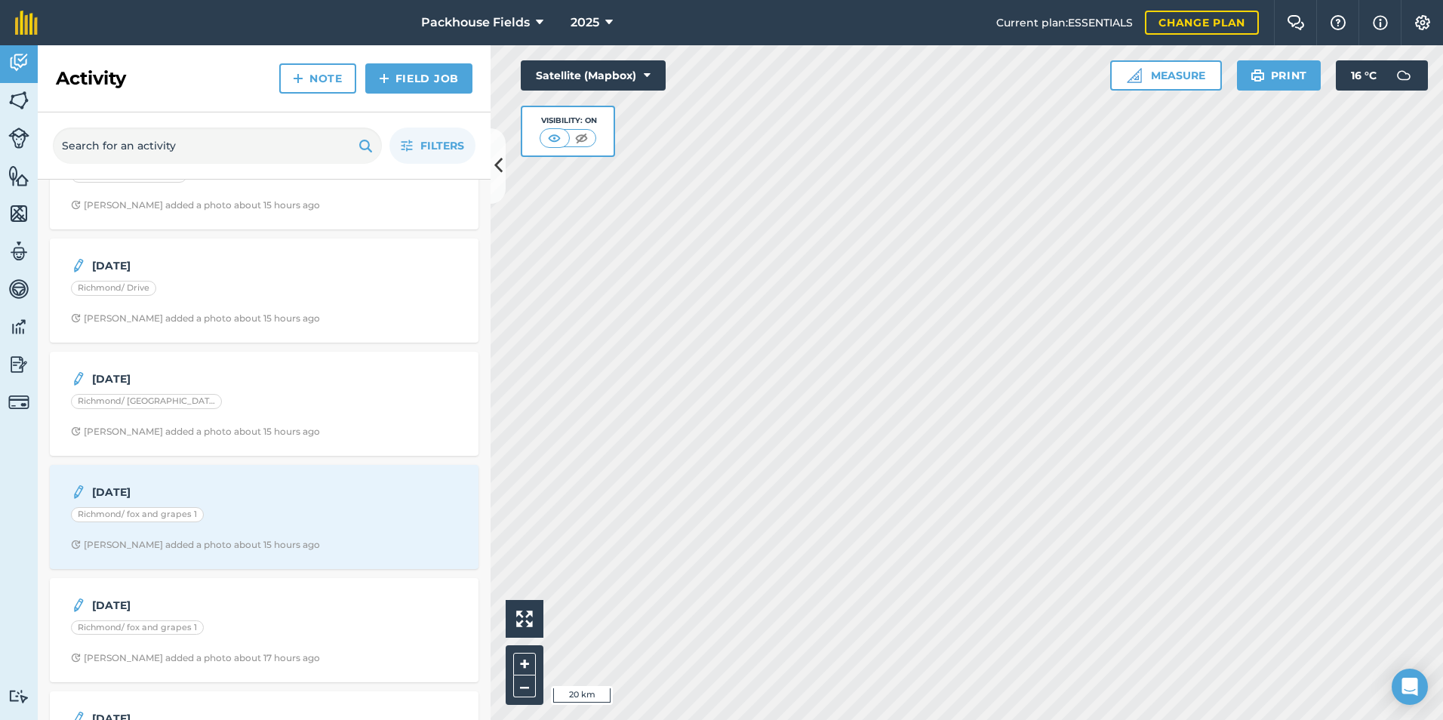
scroll to position [528, 0]
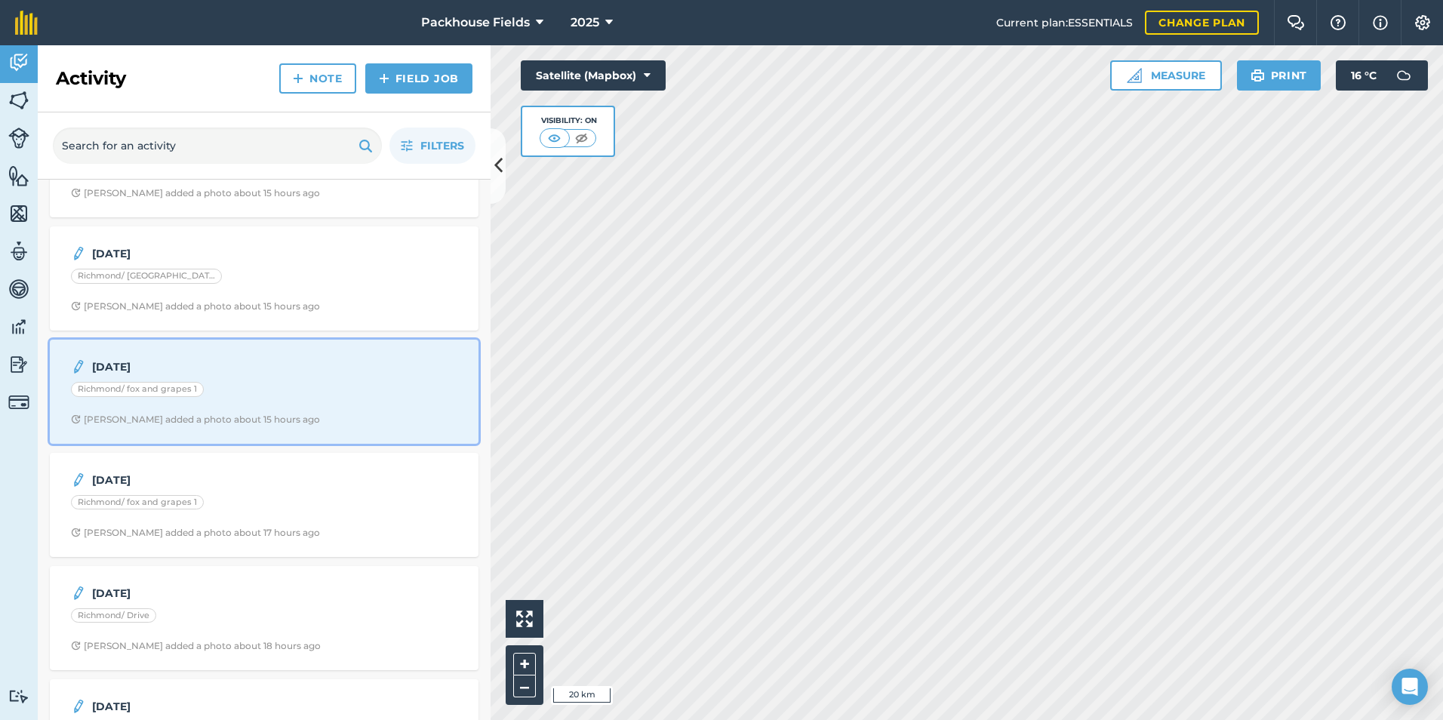
click at [186, 355] on div "[DATE] Richmond/ fox and grapes 1 [PERSON_NAME] added a photo about 15 hours ago" at bounding box center [264, 392] width 411 height 86
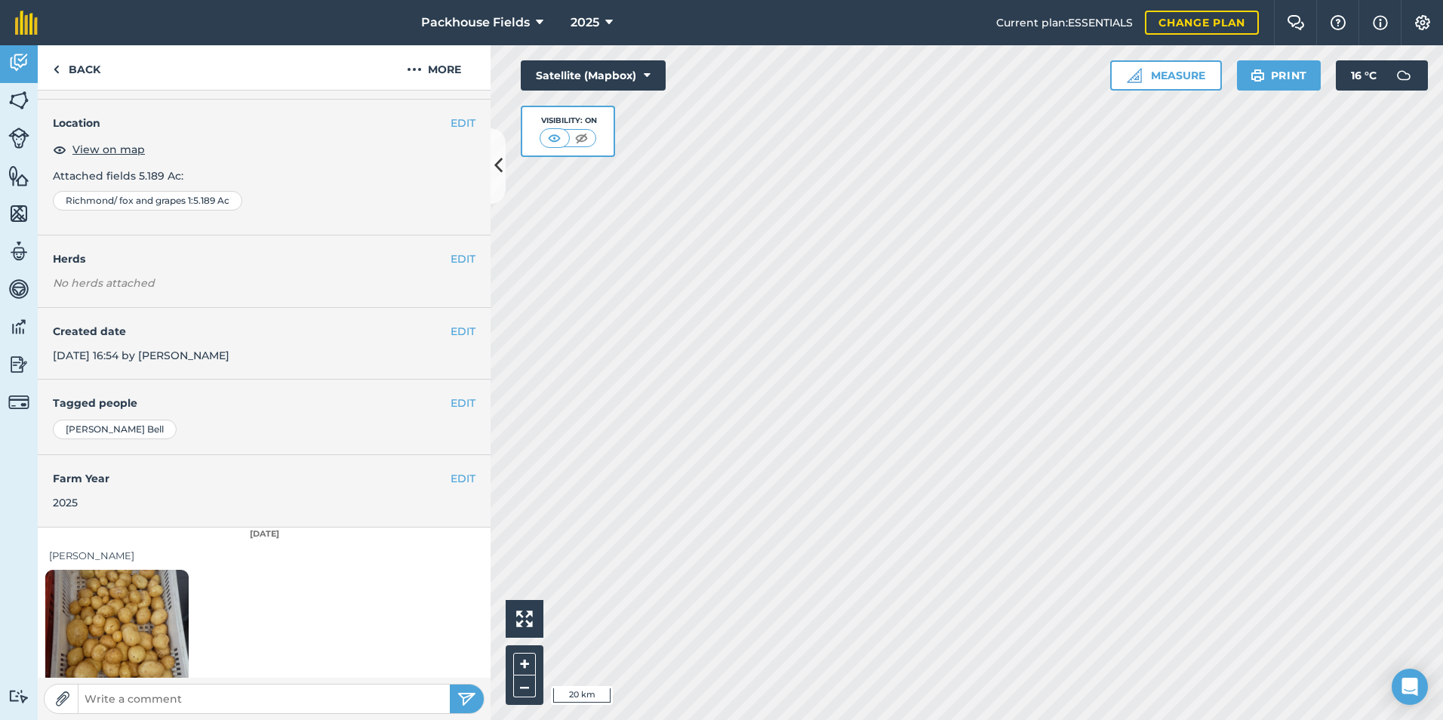
scroll to position [85, 0]
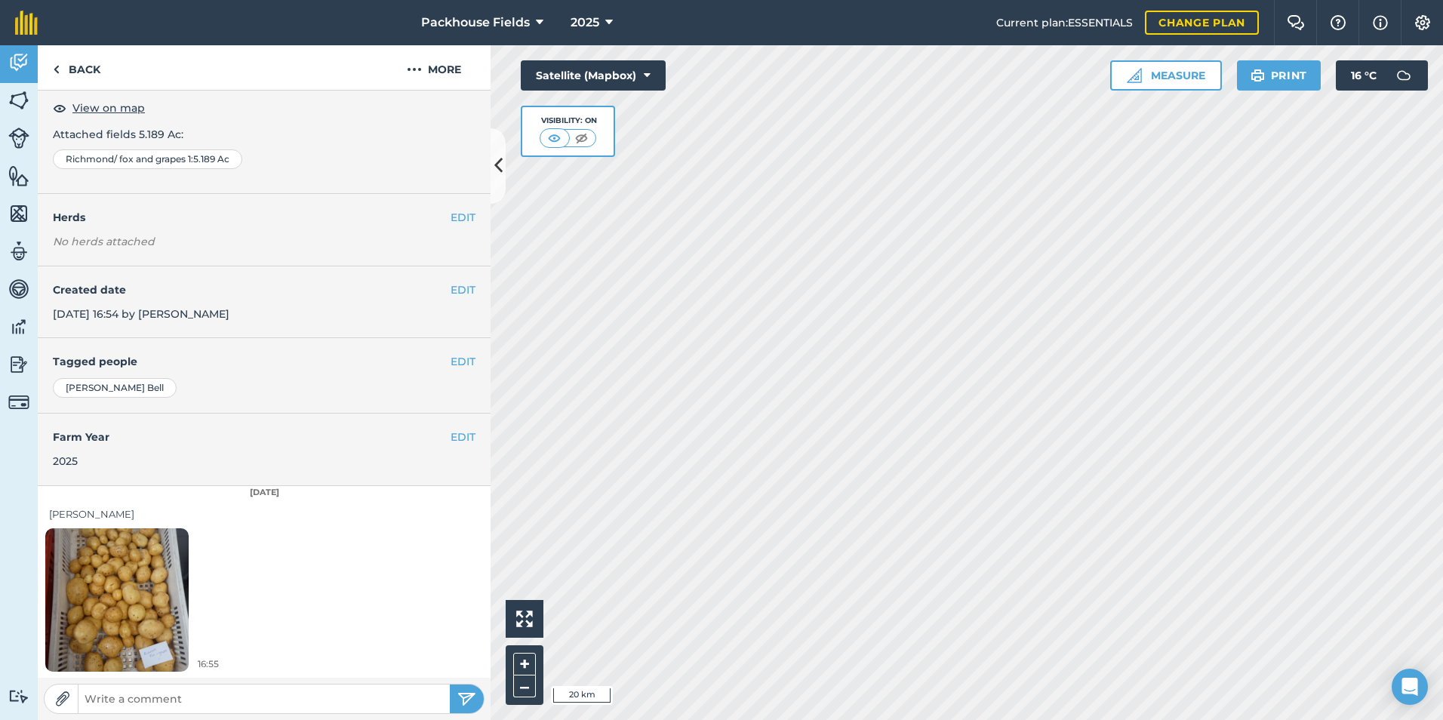
click at [136, 582] on img at bounding box center [116, 599] width 143 height 191
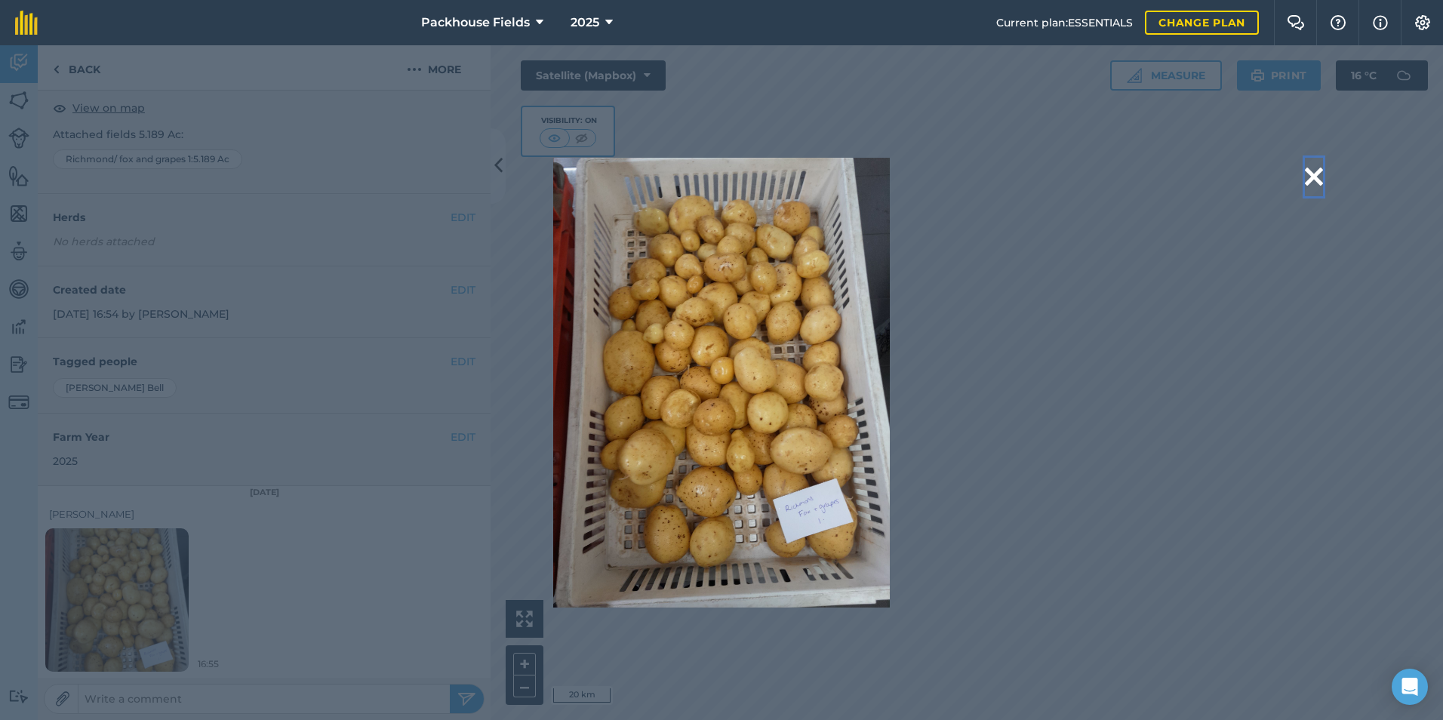
click at [1318, 171] on button at bounding box center [1314, 177] width 18 height 38
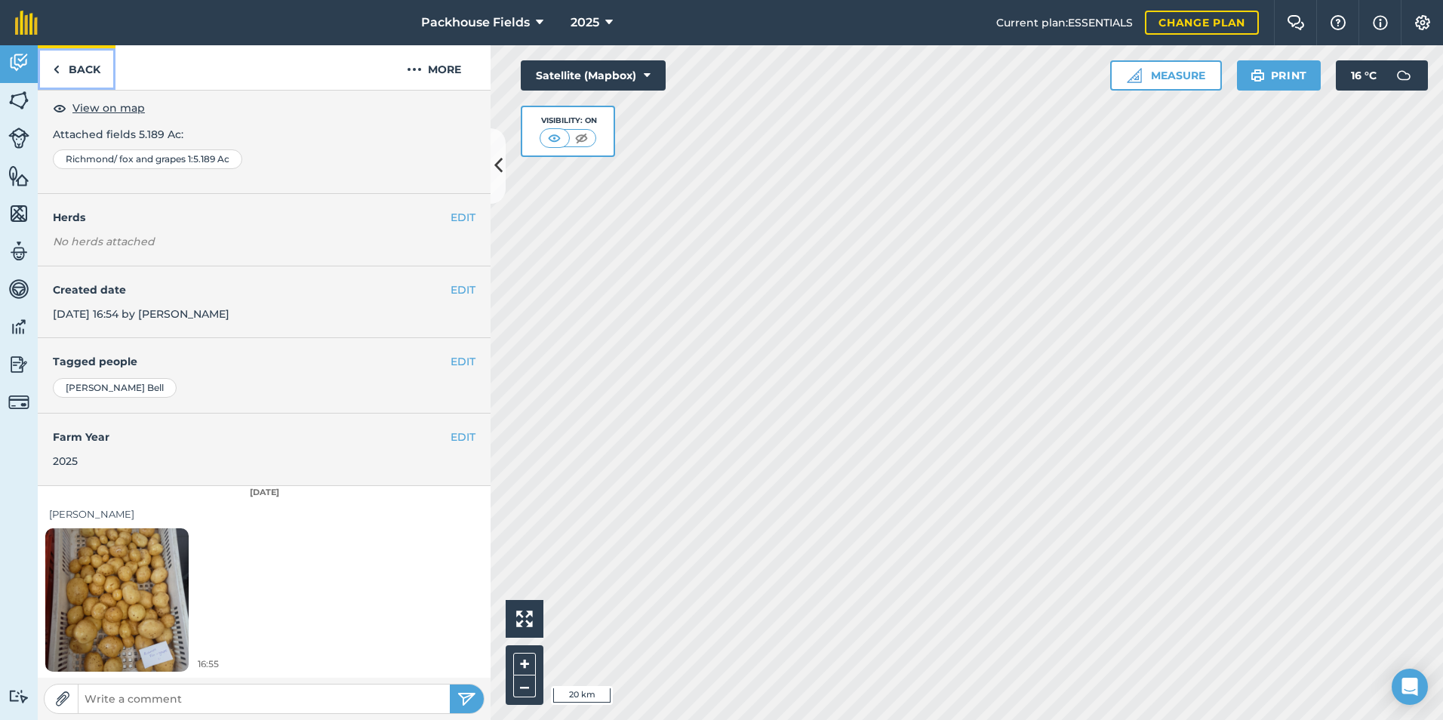
click at [95, 66] on link "Back" at bounding box center [77, 67] width 78 height 45
